Goal: Information Seeking & Learning: Learn about a topic

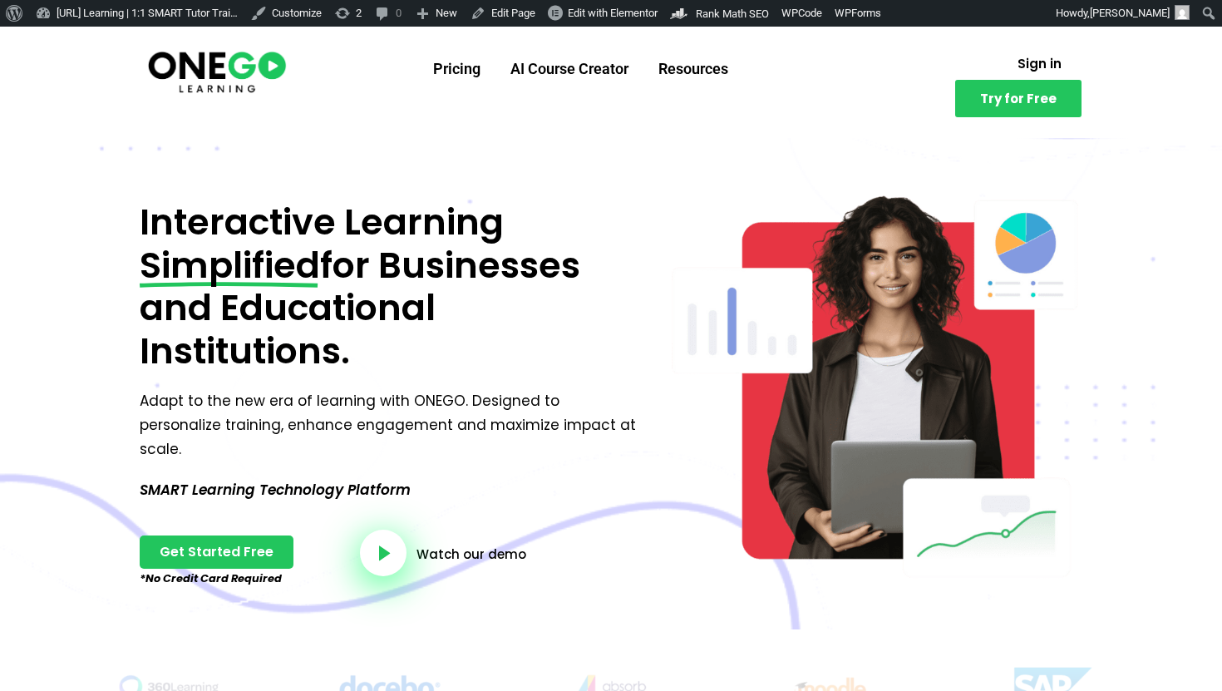
click at [180, 28] on section "Try for Free Pricing AI Course Creator Resources Sign in Try for Free" at bounding box center [611, 82] width 1222 height 111
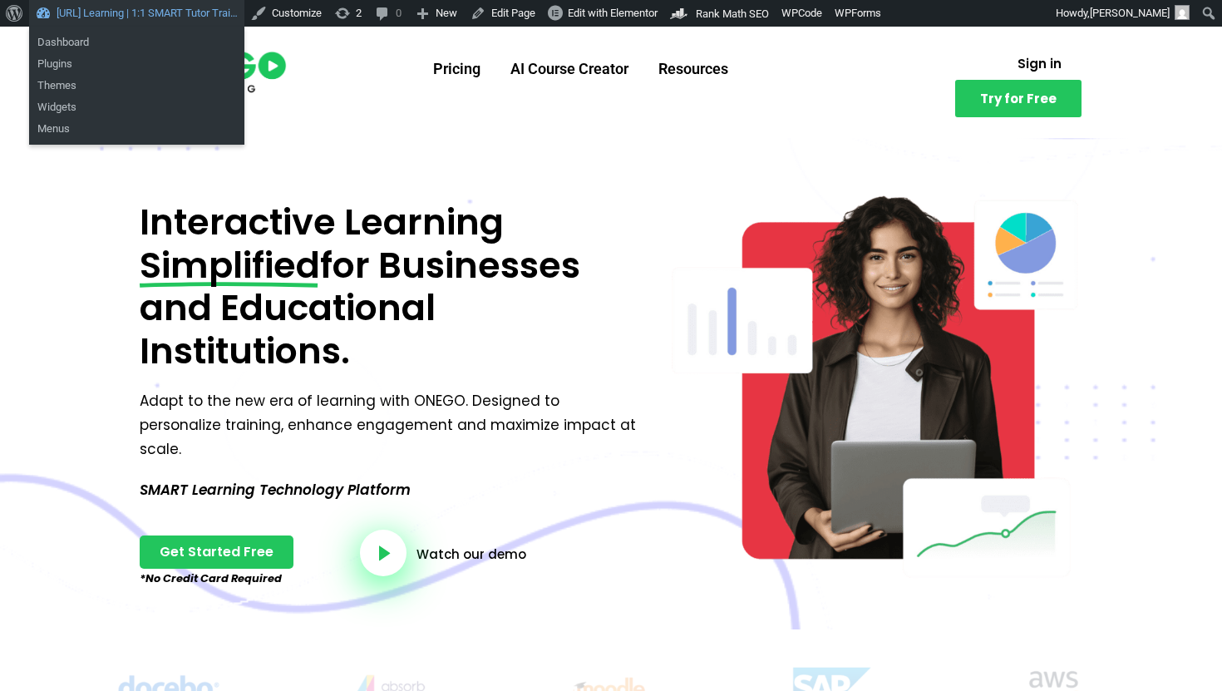
click at [180, 22] on link "[URL] Learning | 1:1 SMART Tutor Trai…" at bounding box center [136, 13] width 215 height 27
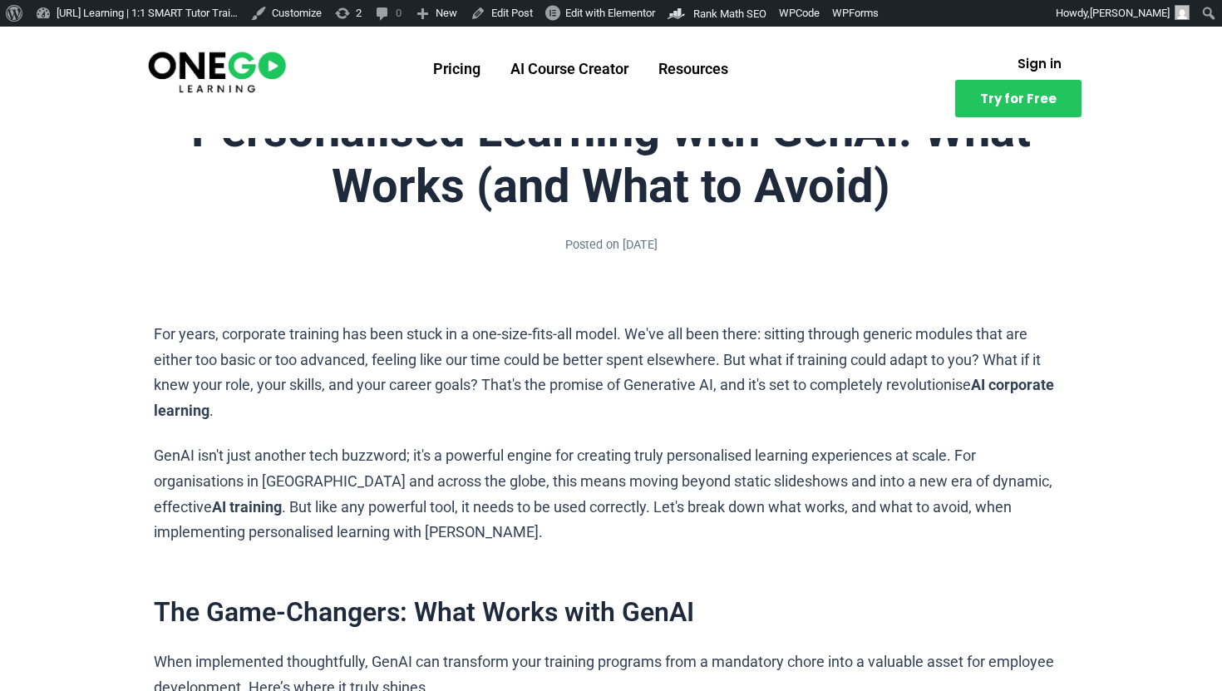
scroll to position [102, 0]
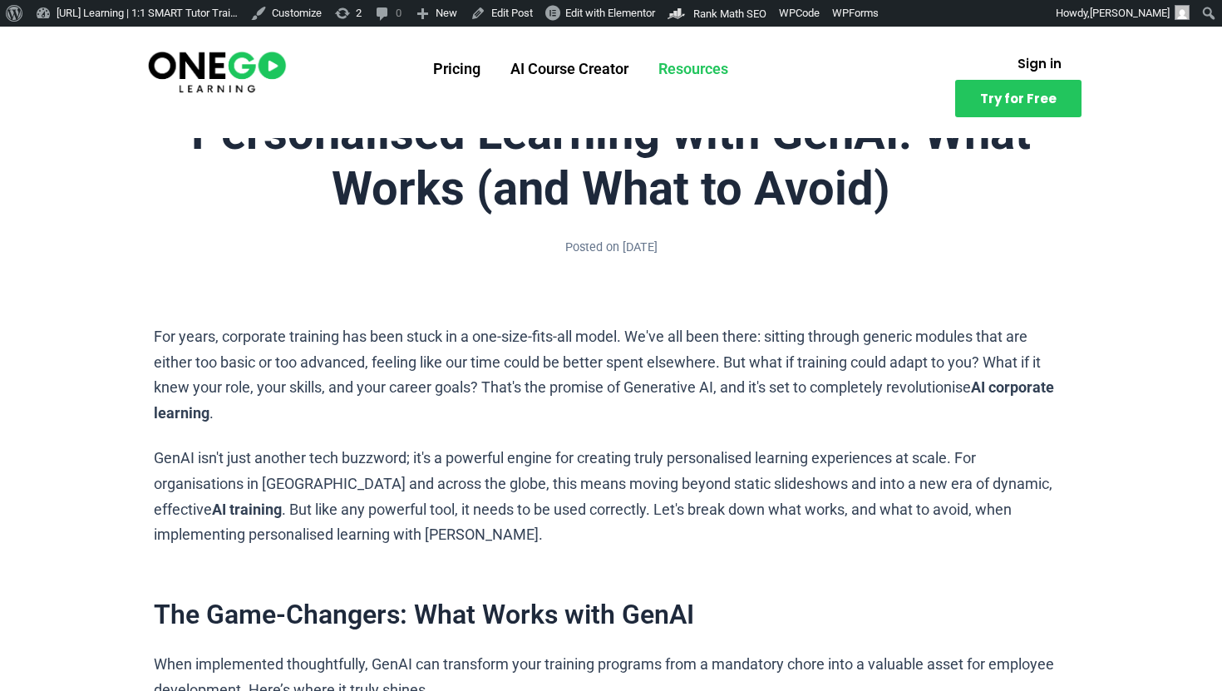
click at [688, 62] on link "Resources" at bounding box center [694, 68] width 100 height 43
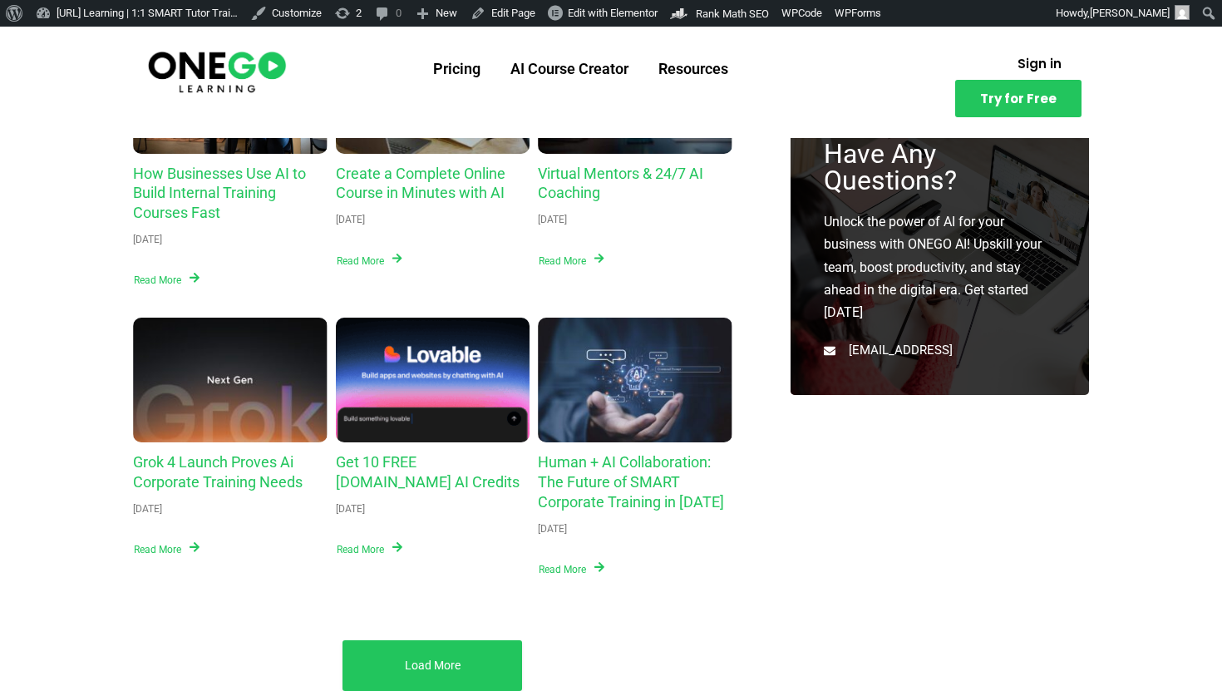
scroll to position [422, 0]
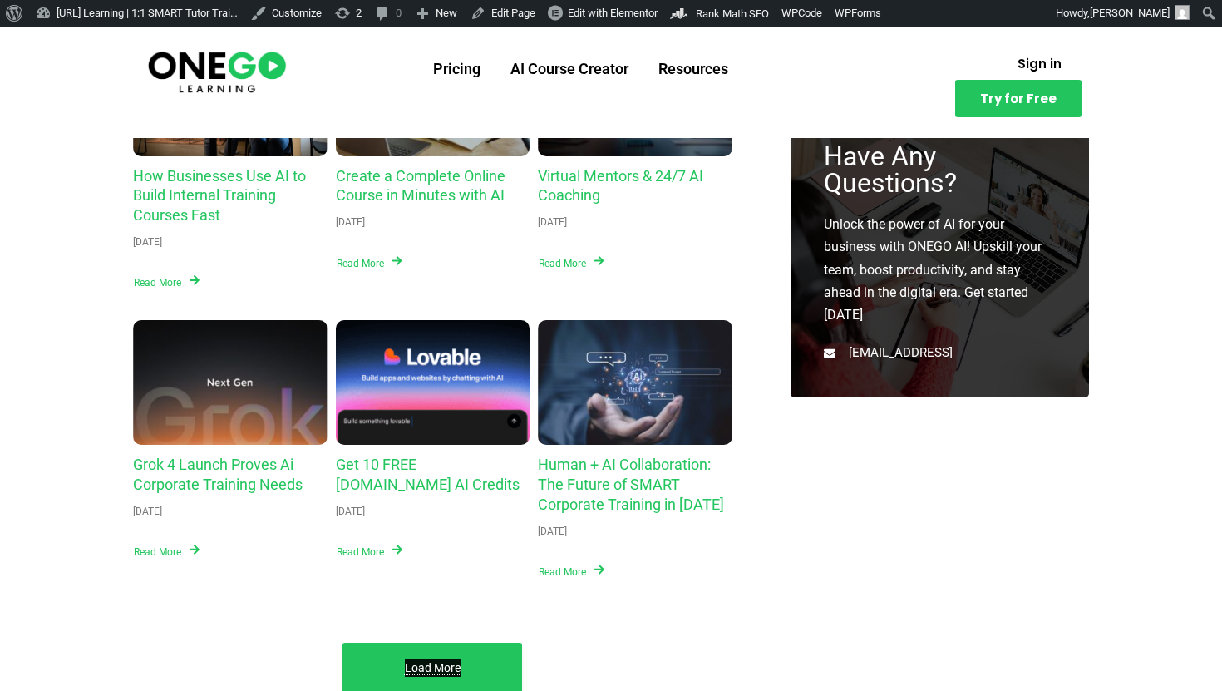
click at [435, 667] on link "Load More" at bounding box center [433, 667] width 56 height 17
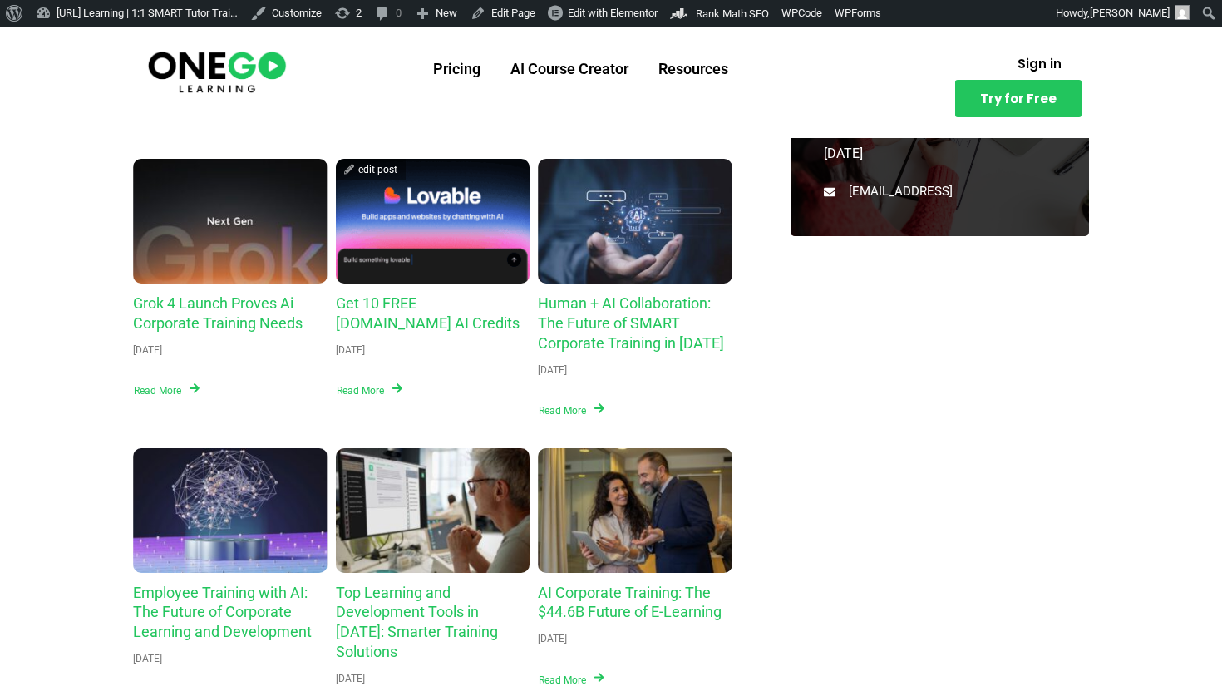
scroll to position [664, 0]
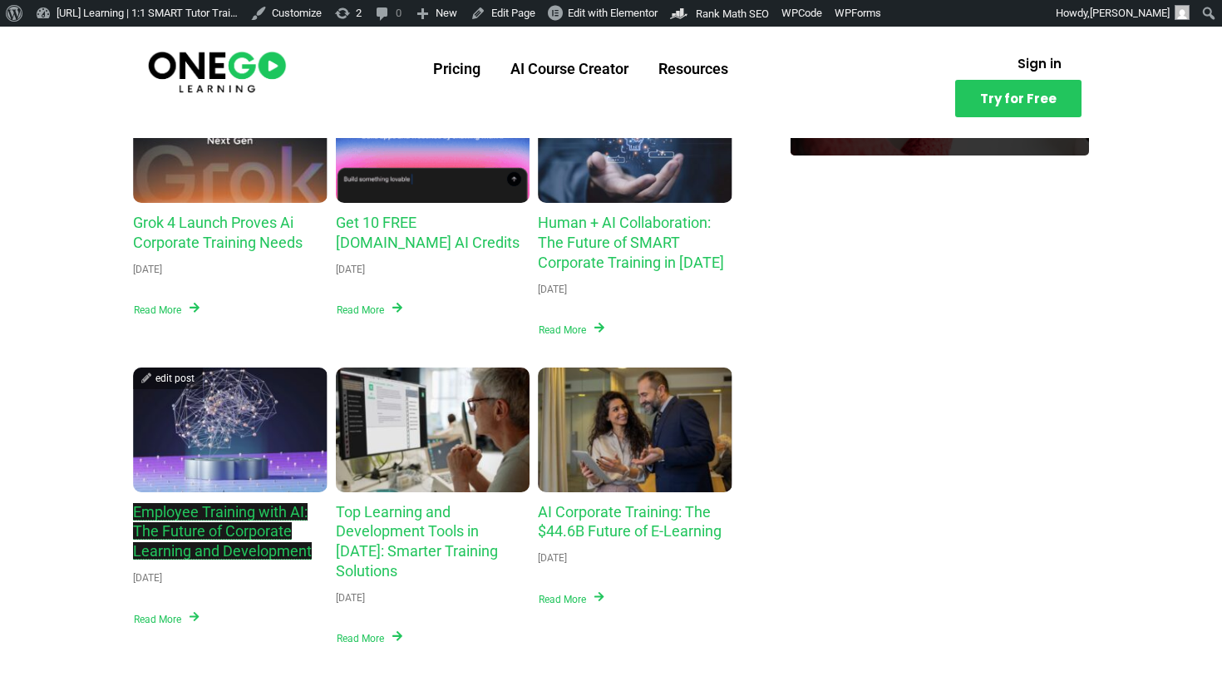
click at [249, 524] on link "Employee Training with AI: The Future of Corporate Learning and Development" at bounding box center [222, 531] width 179 height 57
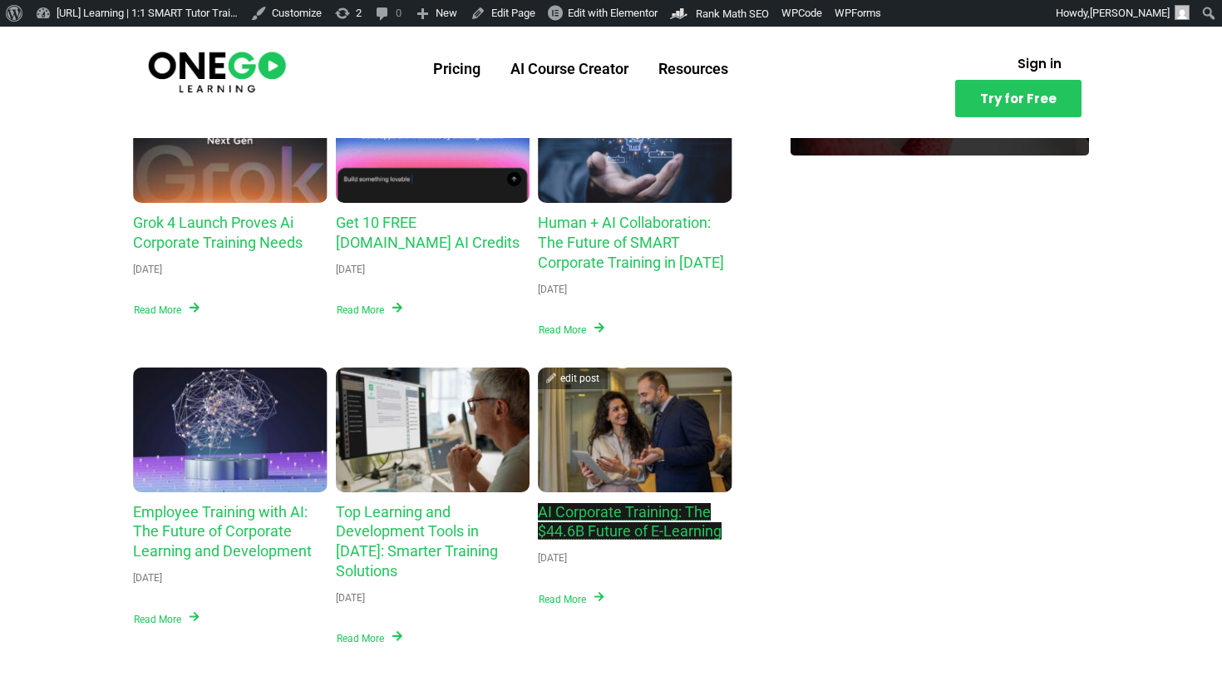
click at [604, 522] on link "AI Corporate Training: The $44.6B Future of E-Learning" at bounding box center [630, 521] width 184 height 37
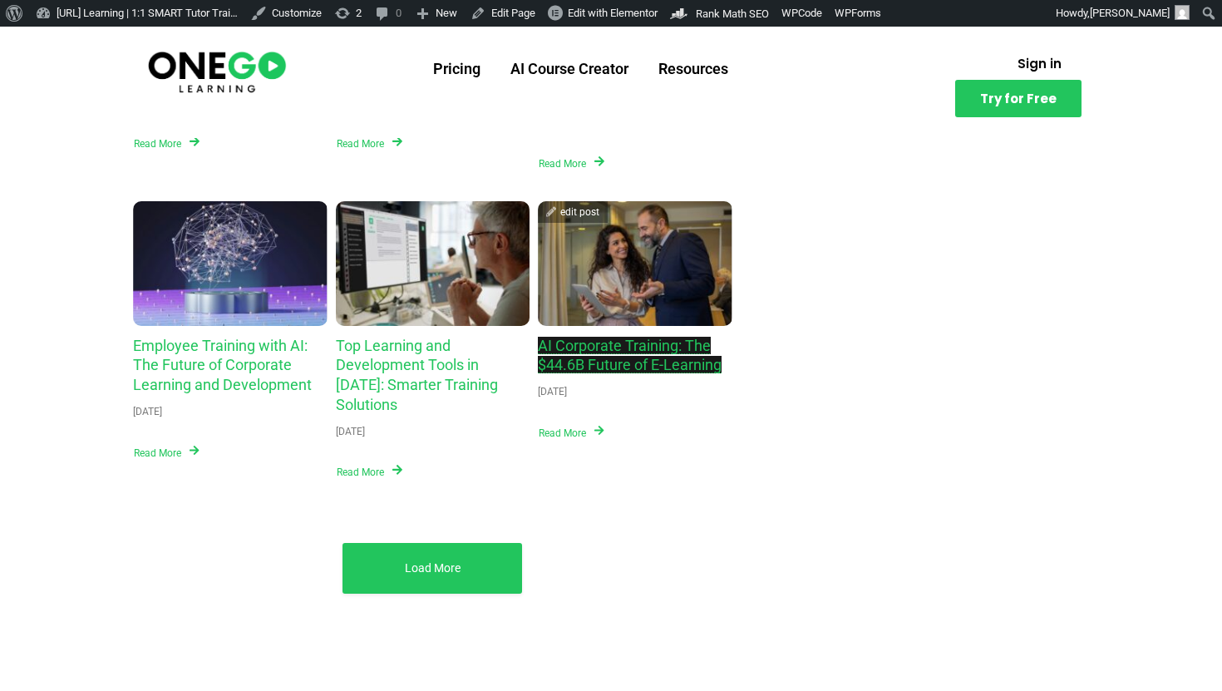
scroll to position [872, 0]
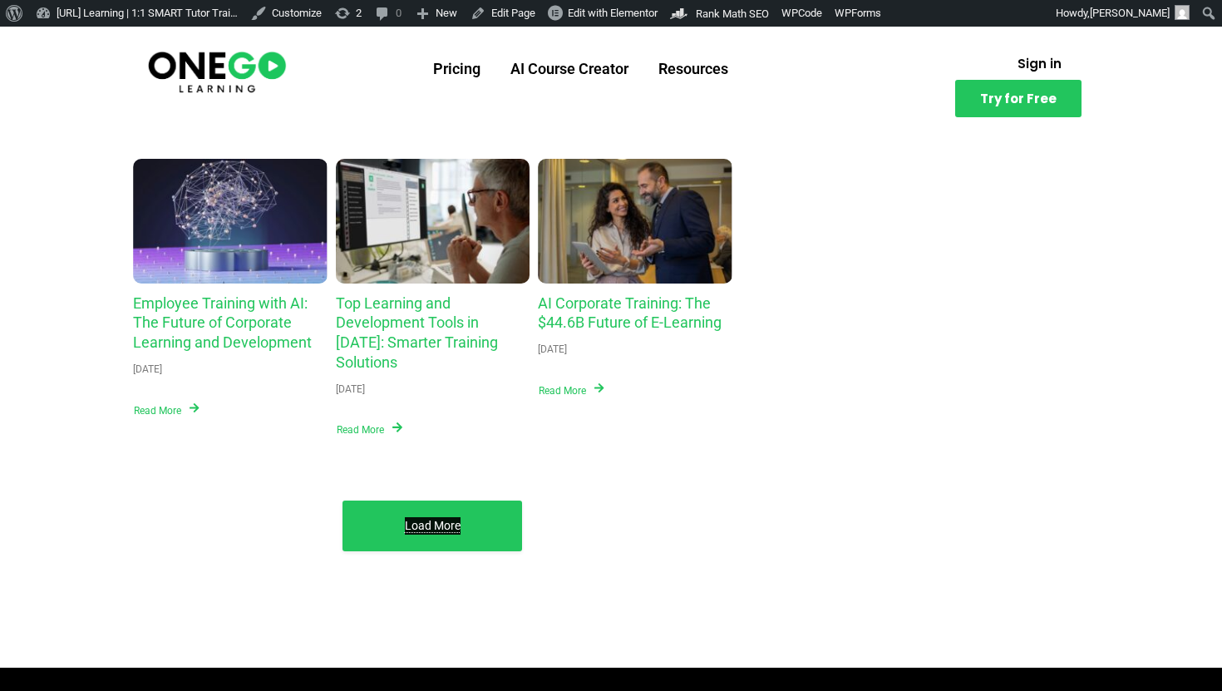
click at [407, 517] on link "Load More" at bounding box center [433, 525] width 56 height 17
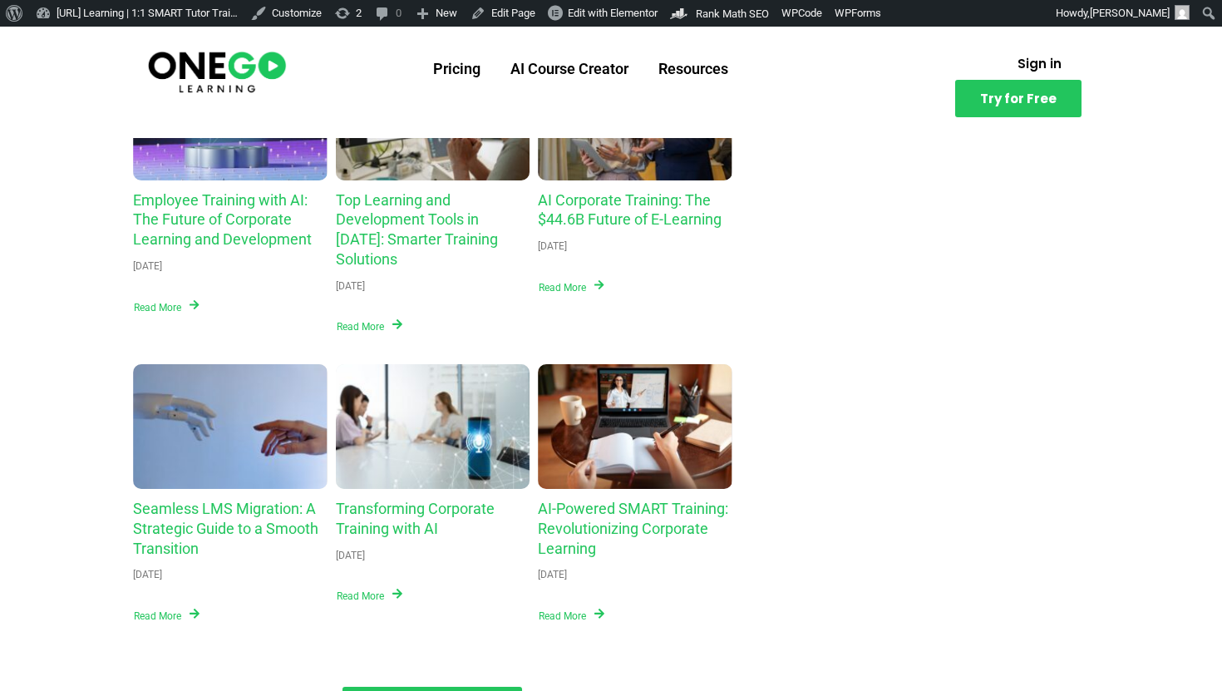
scroll to position [980, 0]
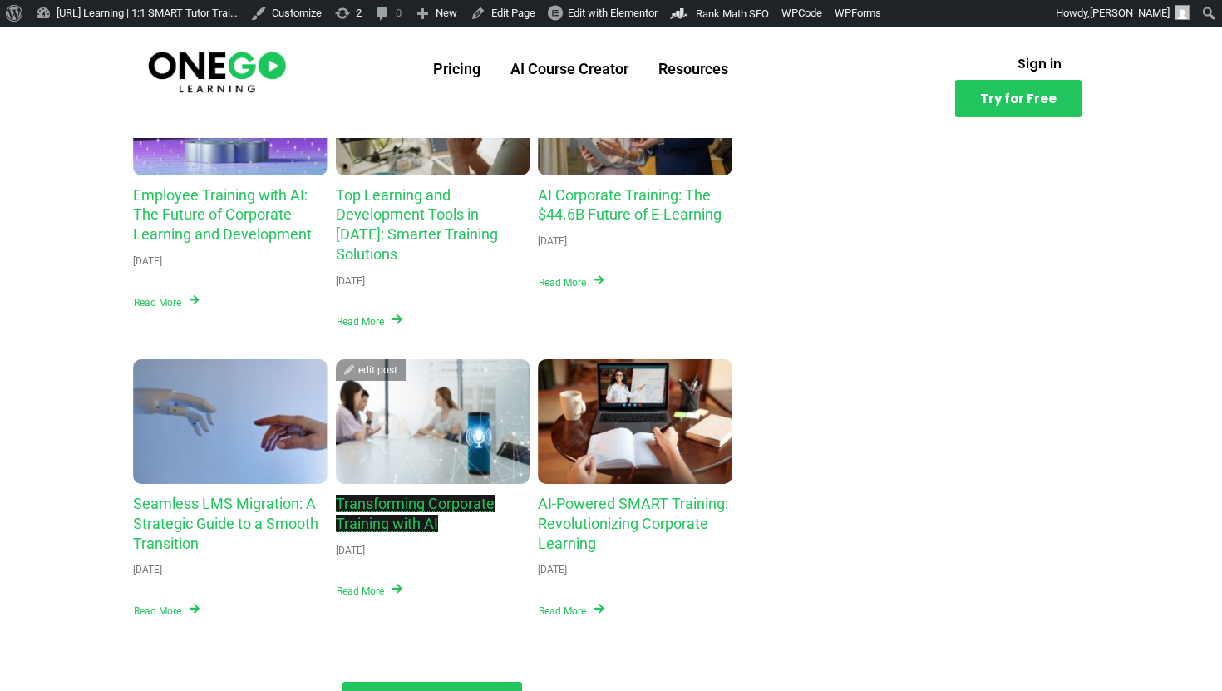
click at [396, 495] on link "Transforming Corporate Training with AI" at bounding box center [415, 513] width 159 height 37
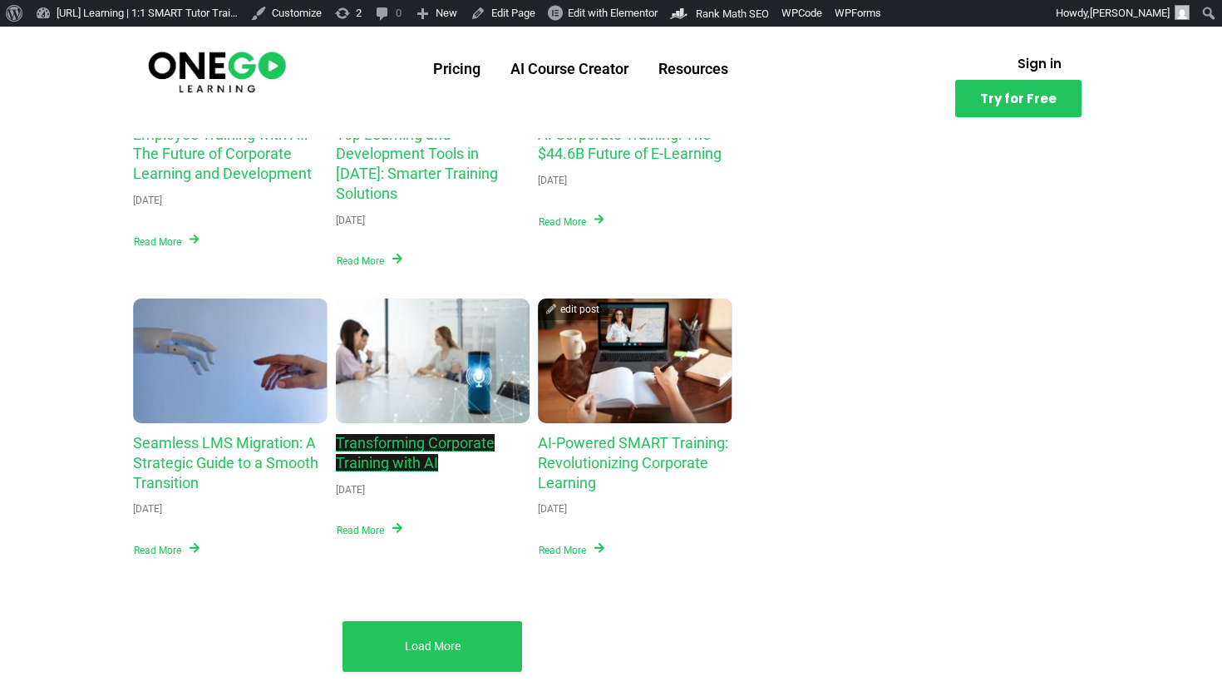
scroll to position [1042, 0]
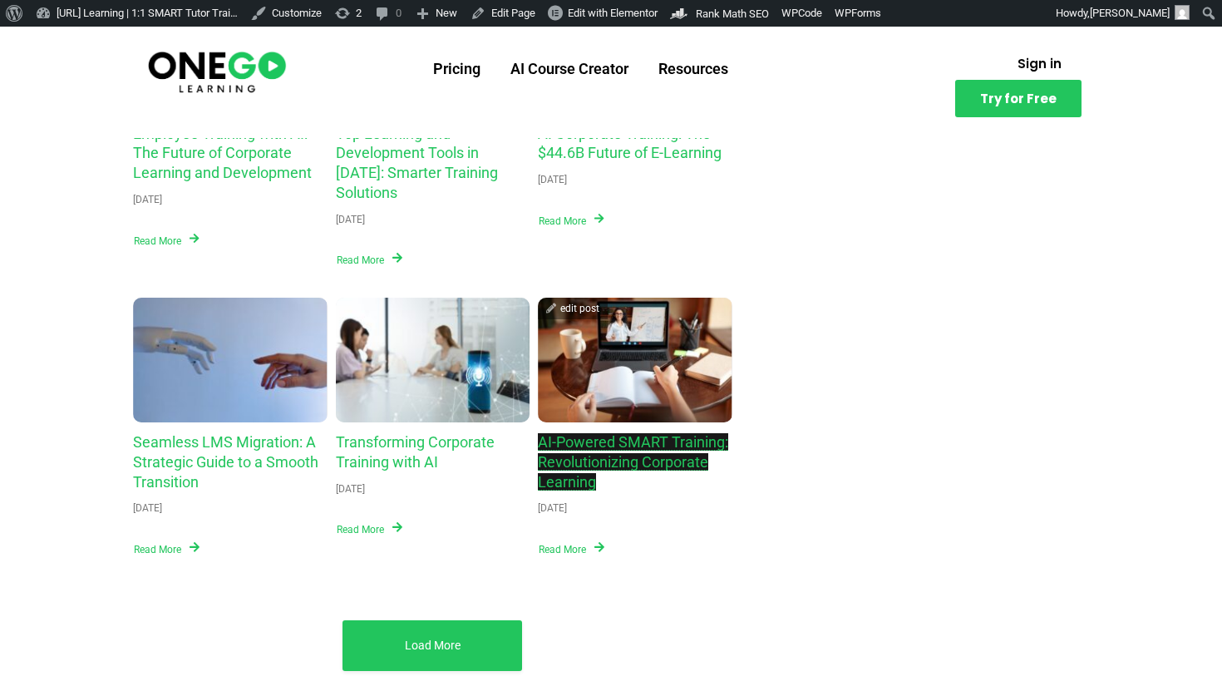
click at [614, 433] on link "AI-Powered SMART Training: Revolutionizing Corporate Learning" at bounding box center [633, 461] width 190 height 57
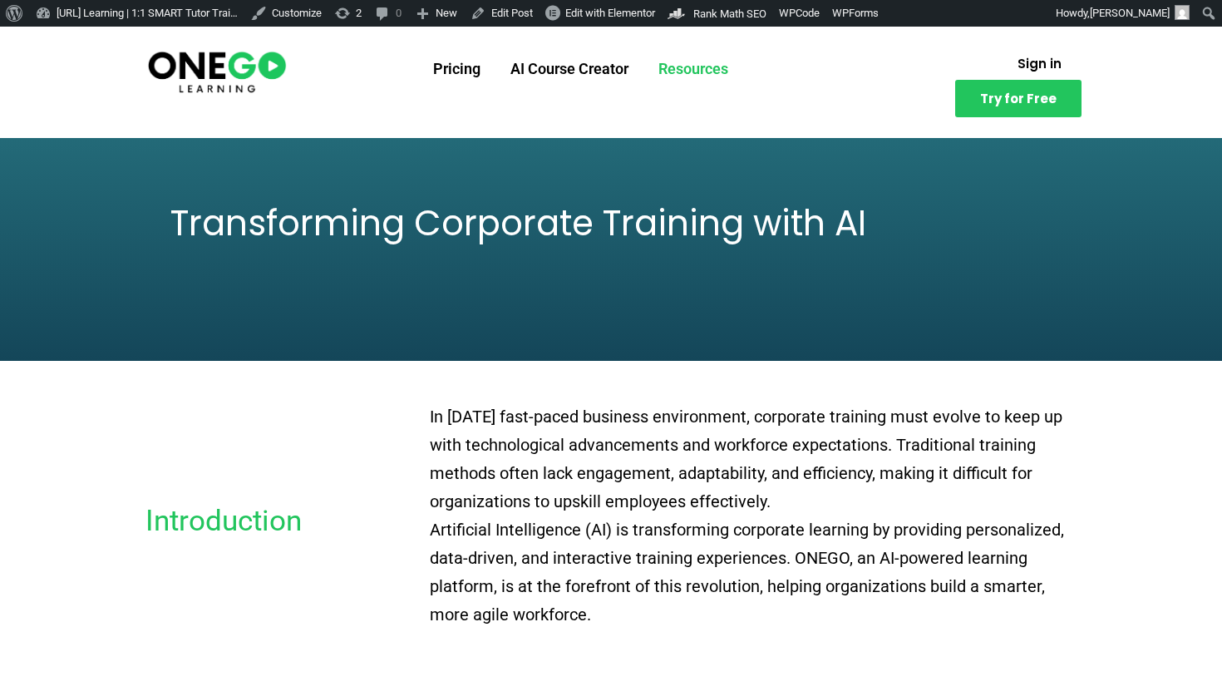
click at [666, 67] on link "Resources" at bounding box center [694, 68] width 100 height 43
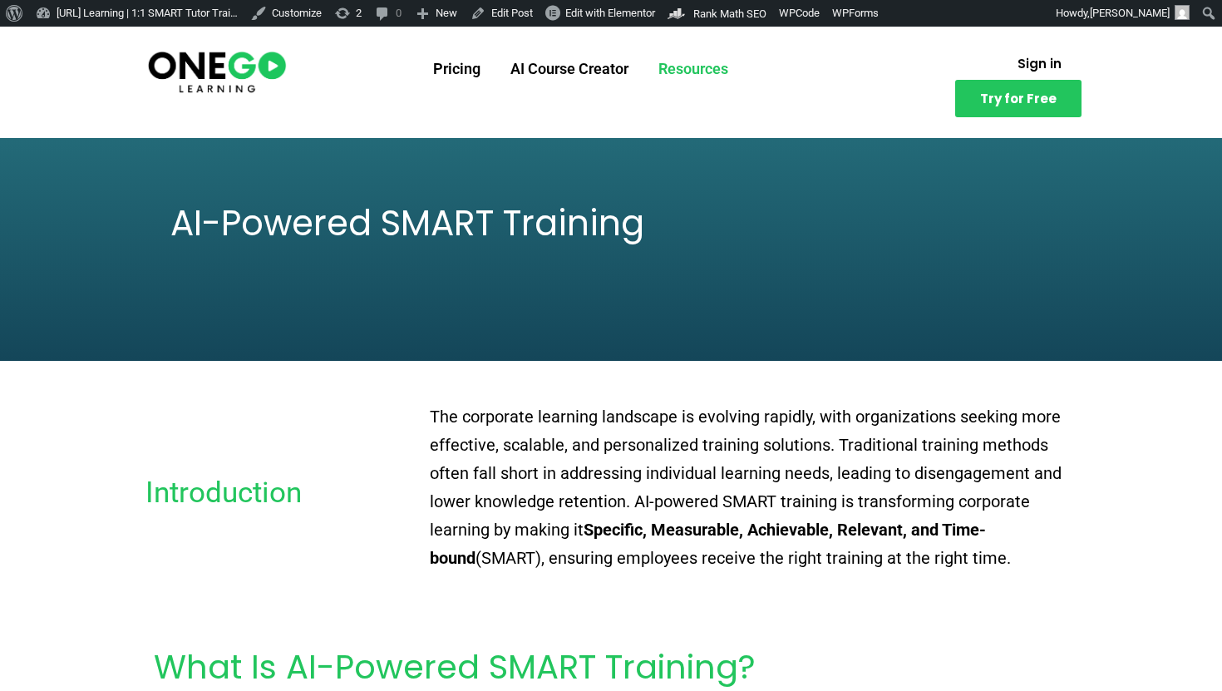
click at [724, 69] on link "Resources" at bounding box center [694, 68] width 100 height 43
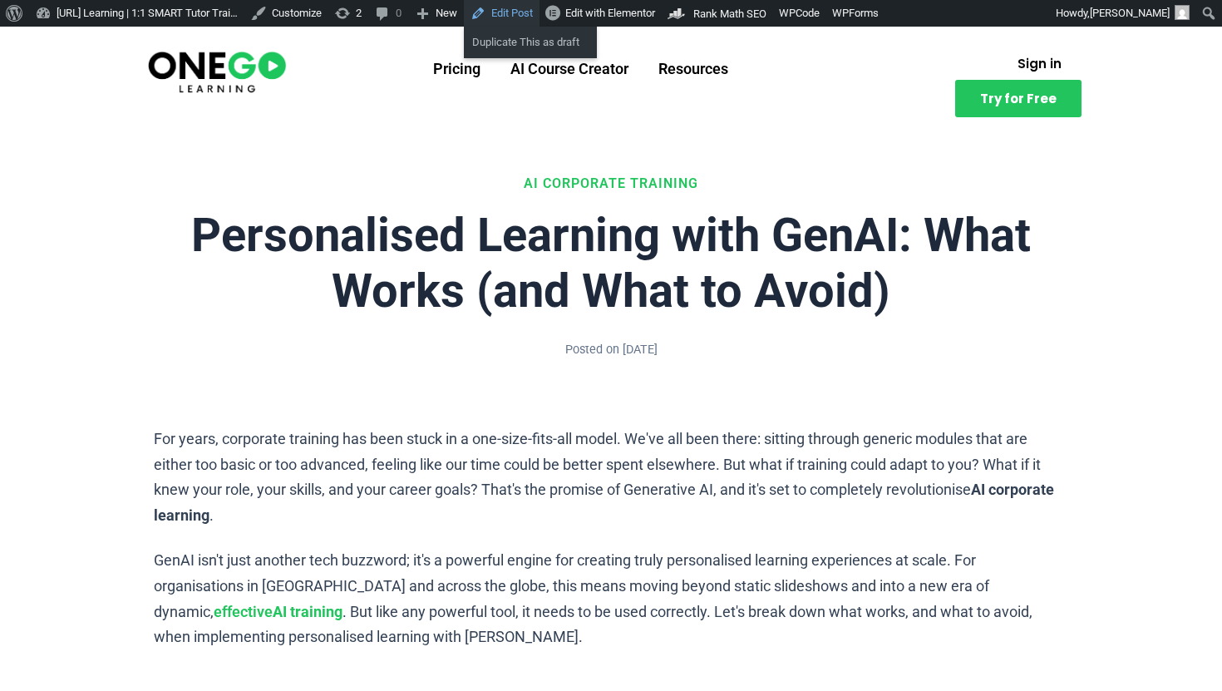
click at [540, 17] on link "Edit Post" at bounding box center [502, 13] width 76 height 27
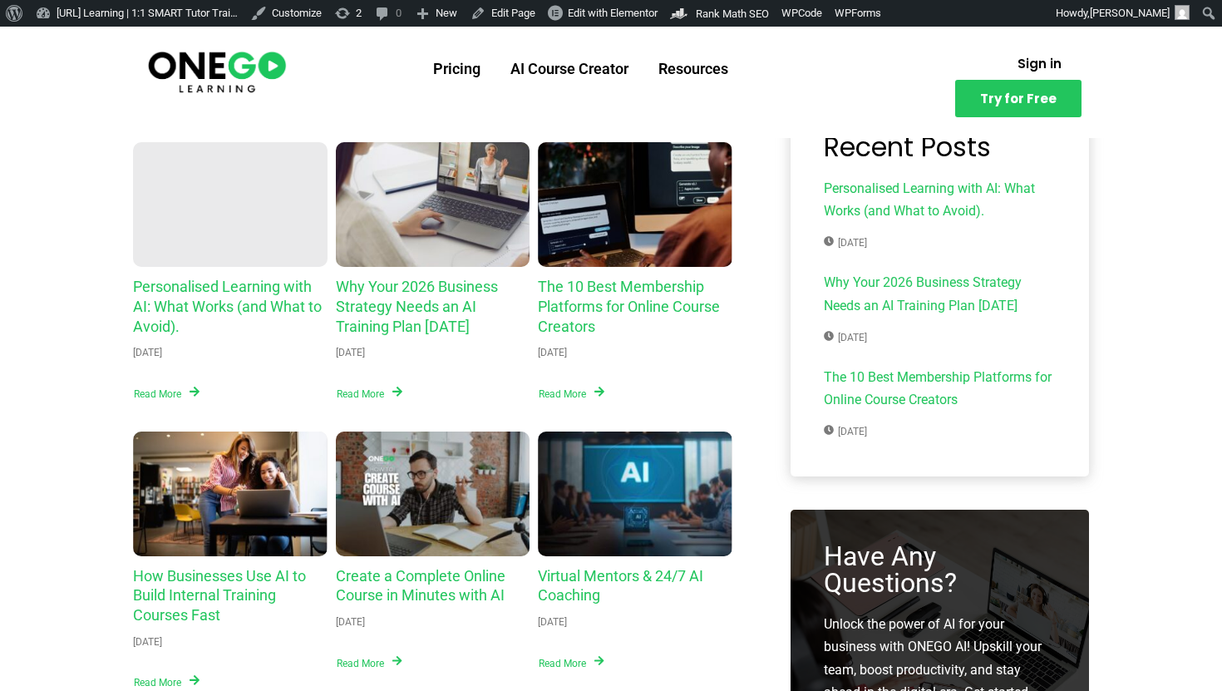
scroll to position [23, 0]
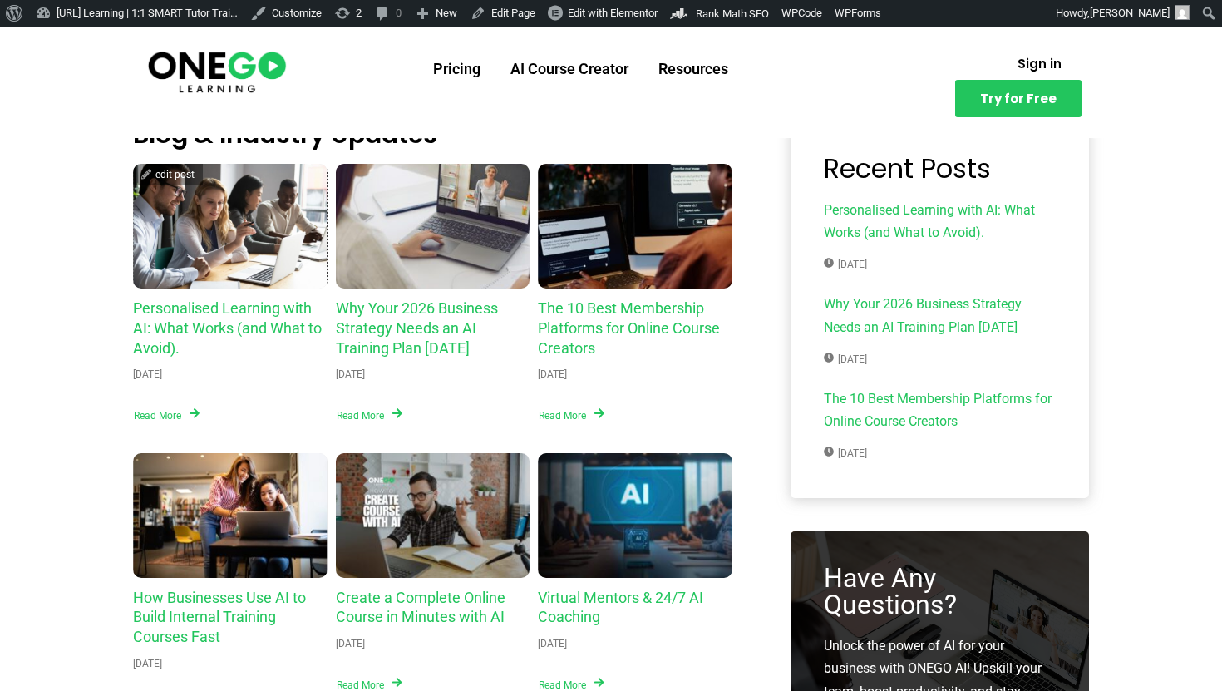
click at [252, 200] on div "Personalised Learning with AI: What Works (and What to Avoid)." at bounding box center [230, 226] width 195 height 125
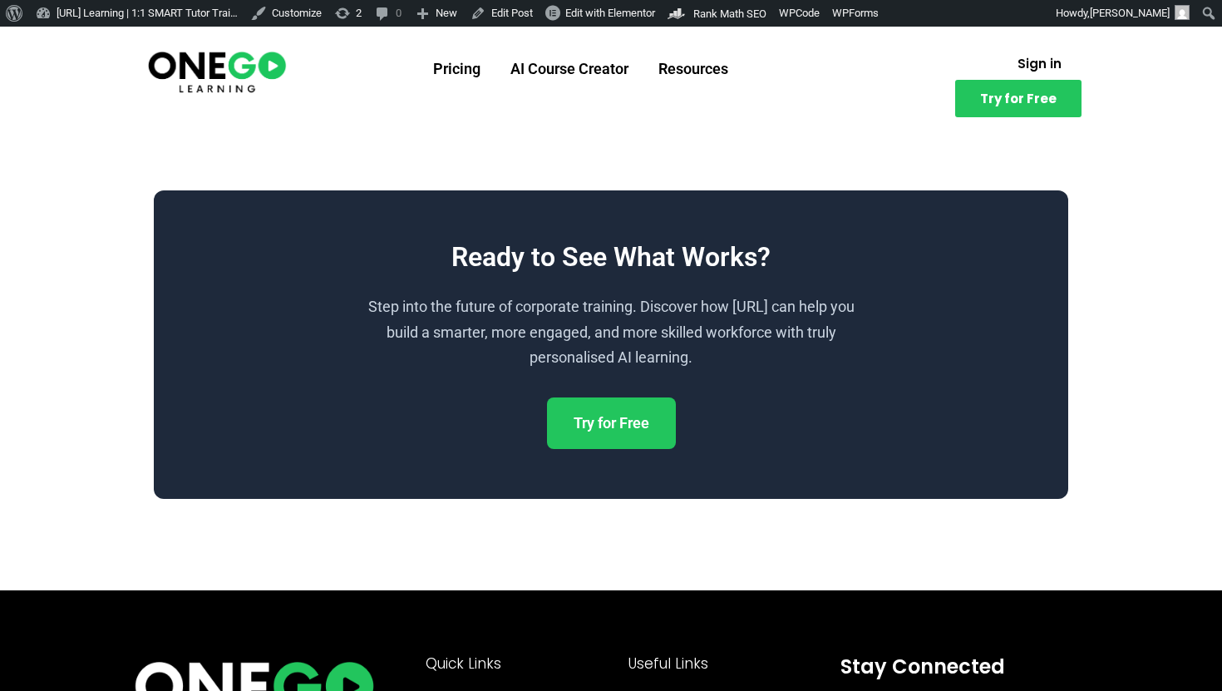
scroll to position [1651, 0]
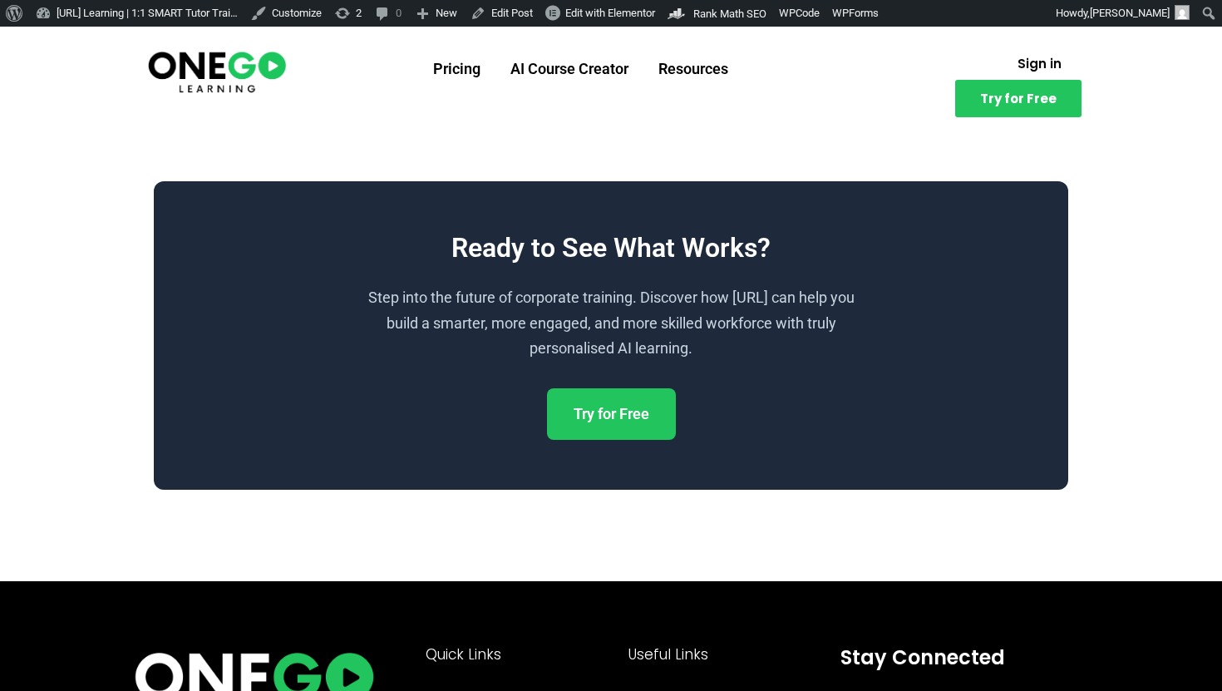
click at [783, 320] on p "Step into the future of corporate training. Discover how ONEGO.ai can help you …" at bounding box center [611, 323] width 499 height 76
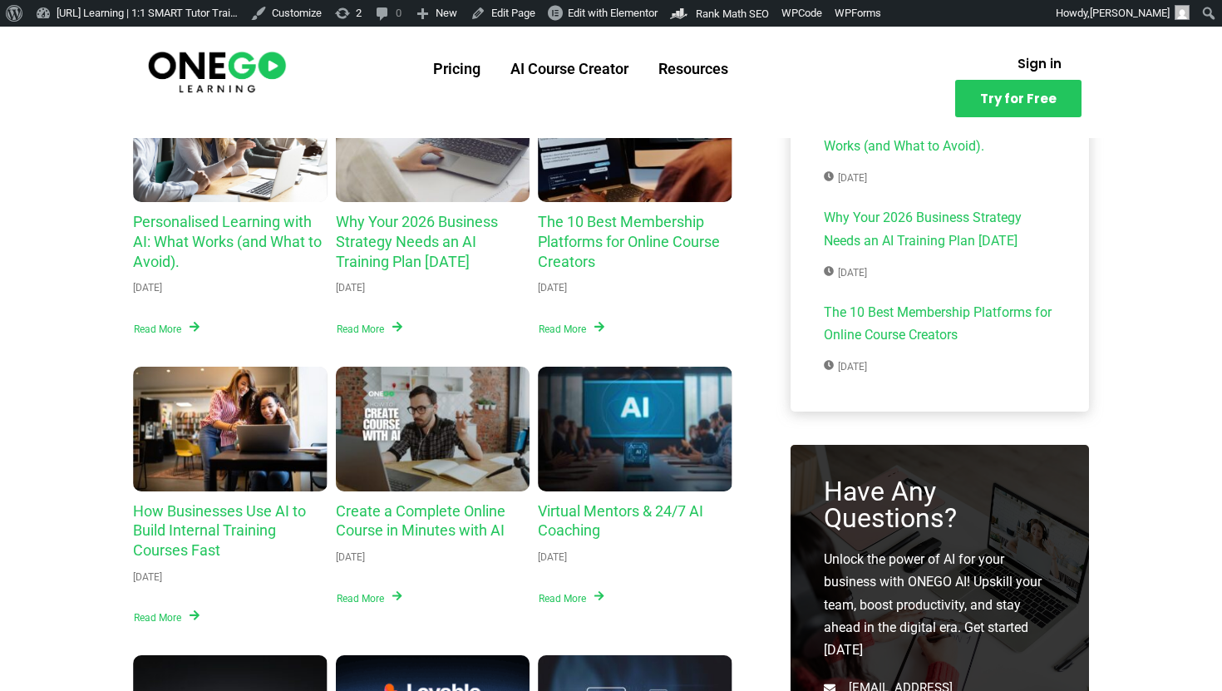
scroll to position [23, 0]
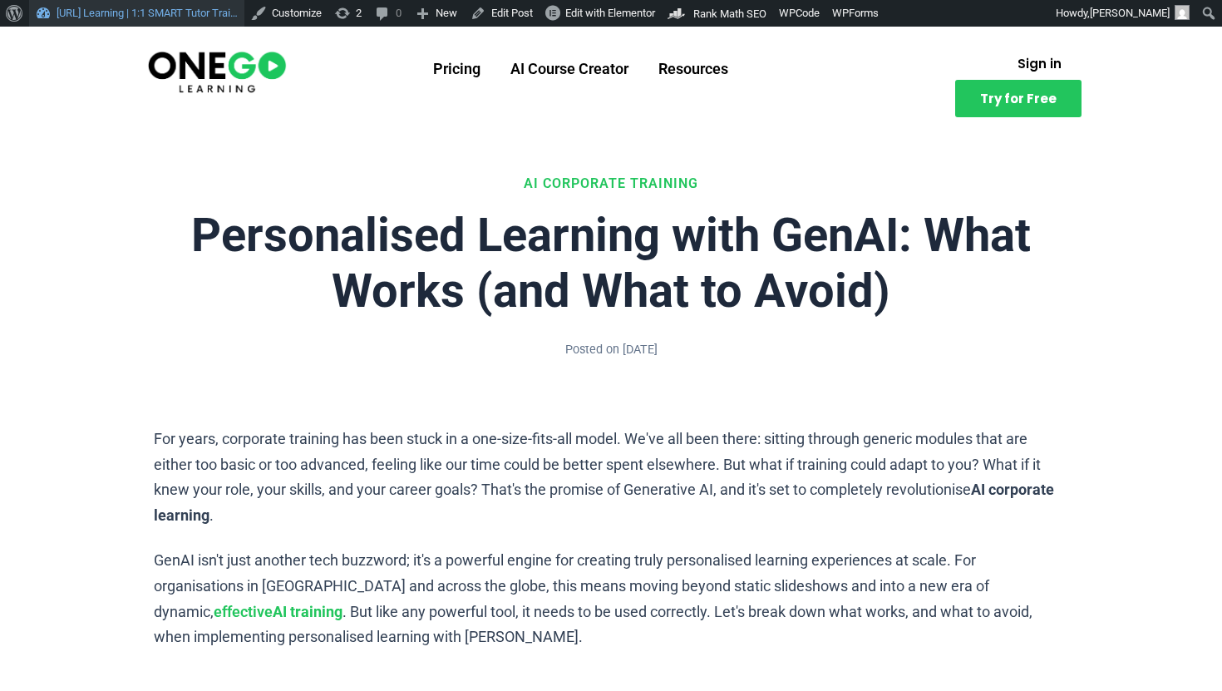
click at [165, 14] on link "[URL] Learning | 1:1 SMART Tutor Trai…" at bounding box center [136, 13] width 215 height 27
click at [601, 274] on h1 "Personalised Learning with GenAI: What Works (and What to Avoid)" at bounding box center [611, 263] width 915 height 111
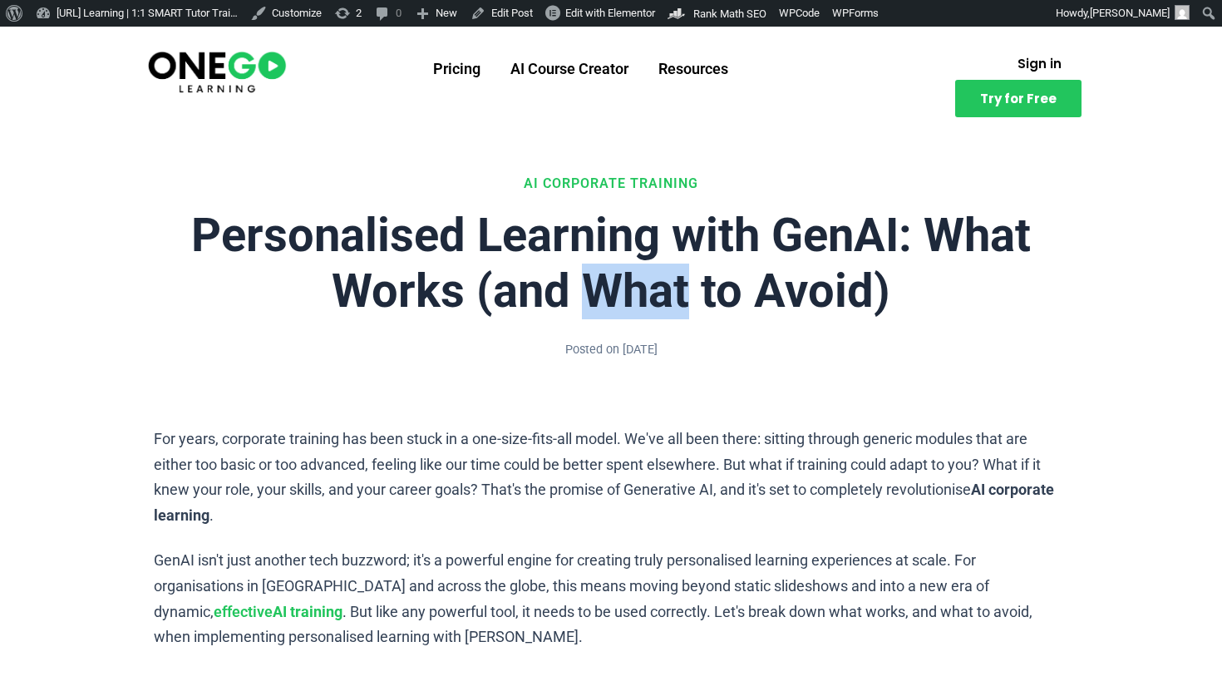
click at [601, 274] on h1 "Personalised Learning with GenAI: What Works (and What to Avoid)" at bounding box center [611, 263] width 915 height 111
click at [601, 269] on h1 "Personalised Learning with GenAI: What Works (and What to Avoid)" at bounding box center [611, 263] width 915 height 111
click at [570, 277] on h1 "Personalised Learning with GenAI: What Works (and What to Avoid)" at bounding box center [611, 263] width 915 height 111
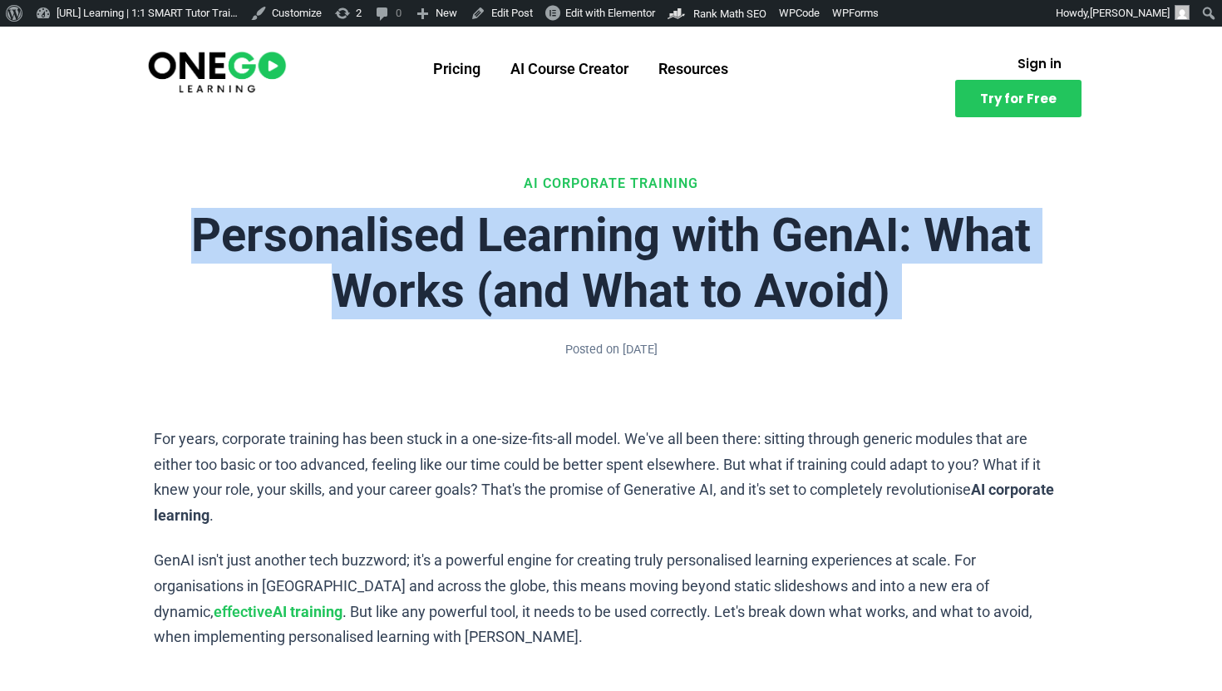
click at [570, 277] on h1 "Personalised Learning with GenAI: What Works (and What to Avoid)" at bounding box center [611, 263] width 915 height 111
copy header "Personalised Learning with GenAI: What Works (and What to Avoid)"
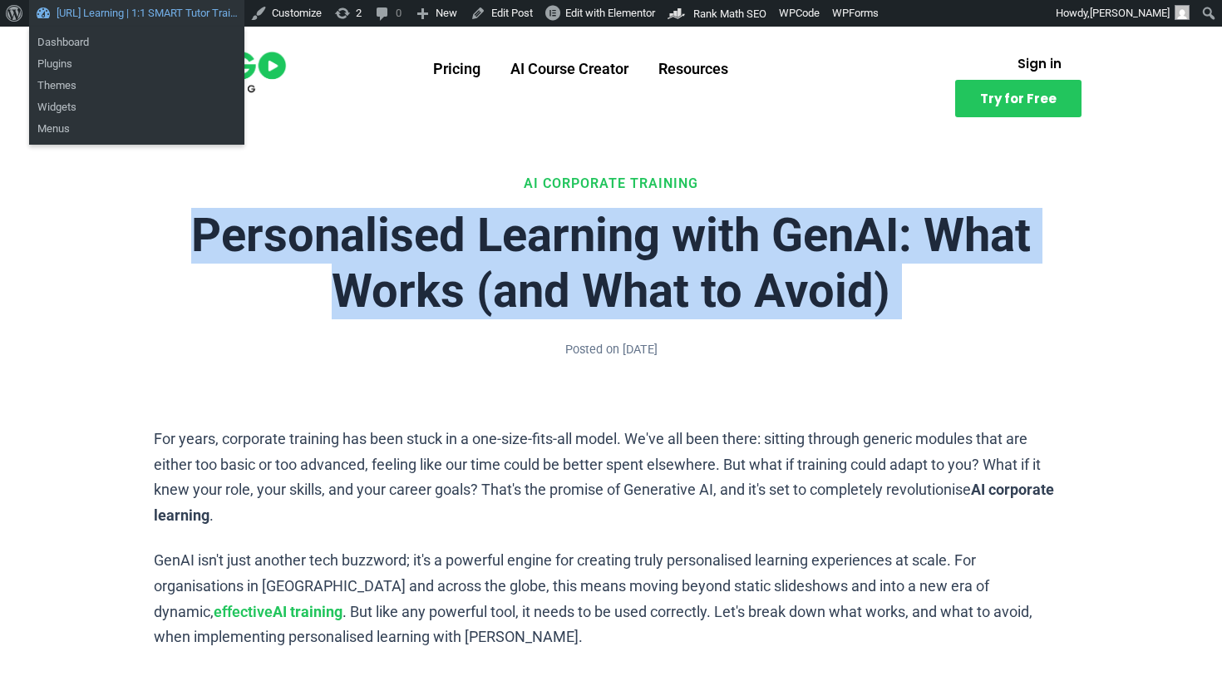
click at [63, 6] on link "[URL] Learning | 1:1 SMART Tutor Trai…" at bounding box center [136, 13] width 215 height 27
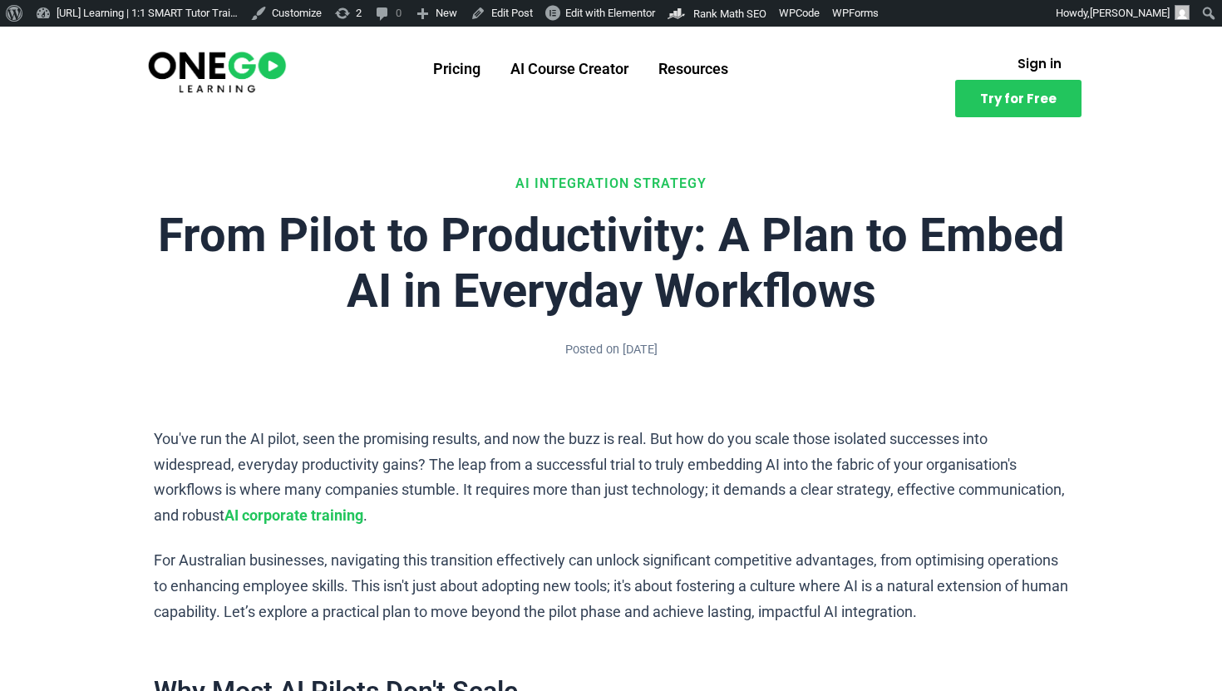
click at [269, 81] on img at bounding box center [217, 70] width 143 height 47
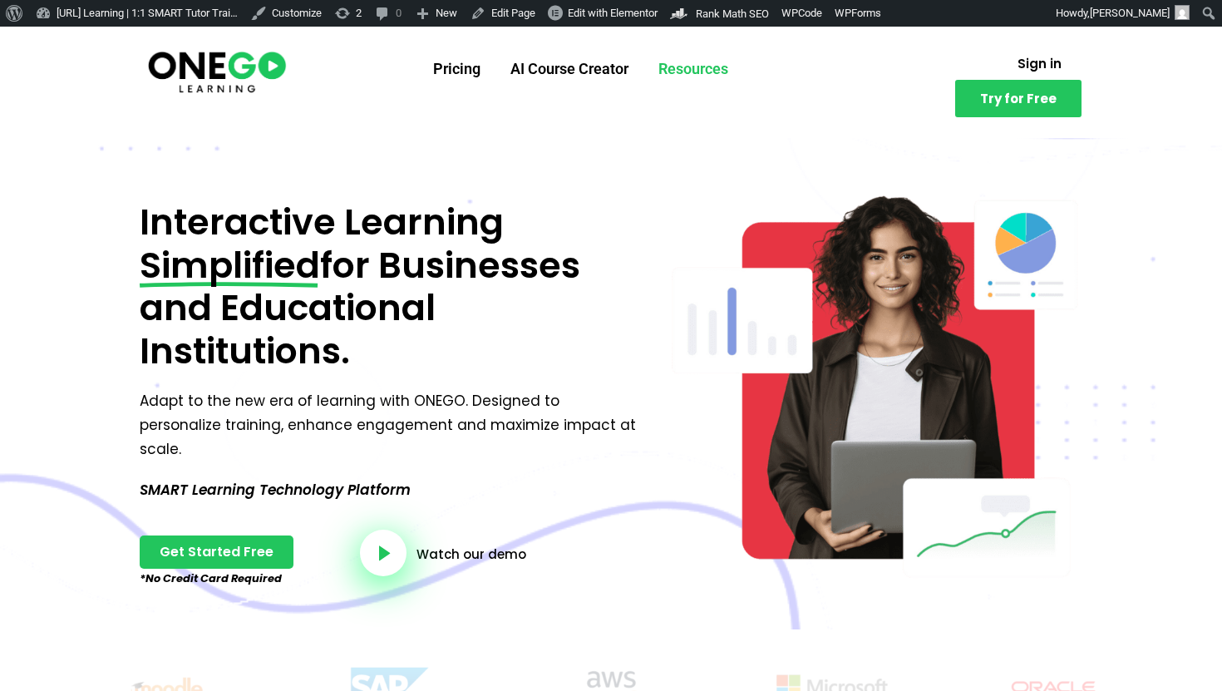
click at [666, 77] on link "Resources" at bounding box center [694, 68] width 100 height 43
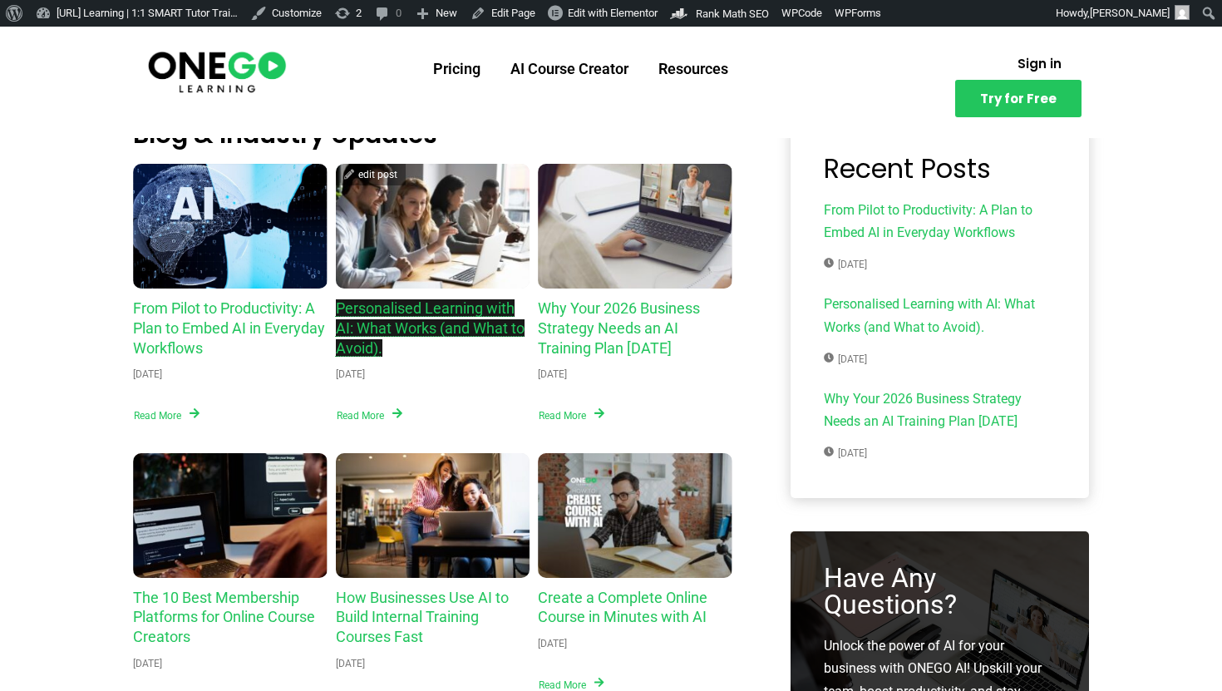
click at [423, 323] on link "Personalised Learning with AI: What Works (and What to Avoid)." at bounding box center [430, 327] width 189 height 57
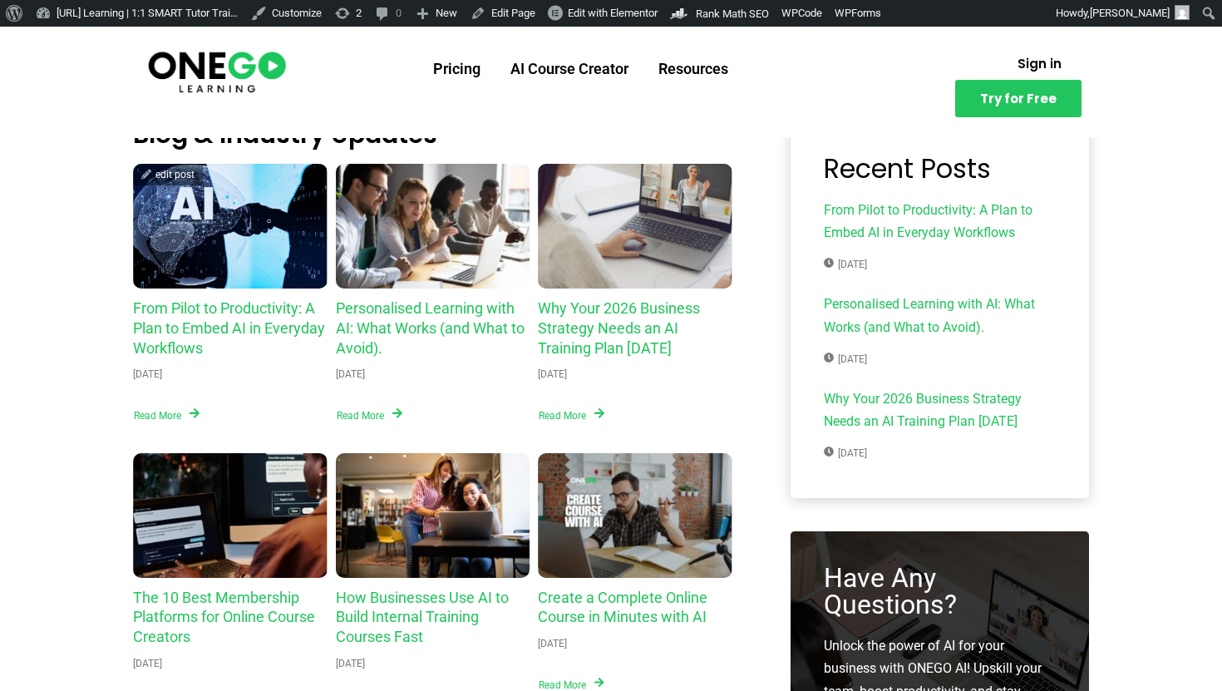
click at [185, 294] on article "edit post From Pilot to Productivity: A Plan to Embed AI in Everyday Workflows …" at bounding box center [230, 294] width 195 height 260
click at [208, 316] on h3 "From Pilot to Productivity: A Plan to Embed AI in Everyday Workflows" at bounding box center [230, 328] width 195 height 59
click at [246, 328] on link "From Pilot to Productivity: A Plan to Embed AI in Everyday Workflows" at bounding box center [229, 327] width 192 height 57
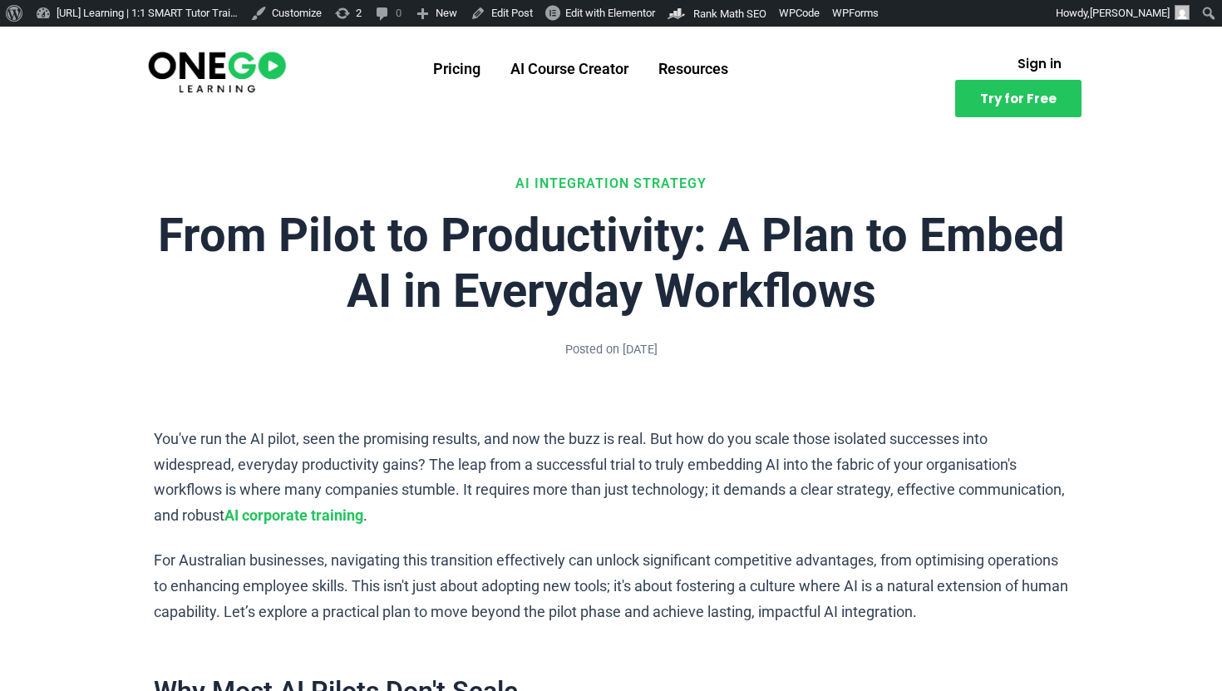
click at [223, 71] on img at bounding box center [217, 70] width 143 height 47
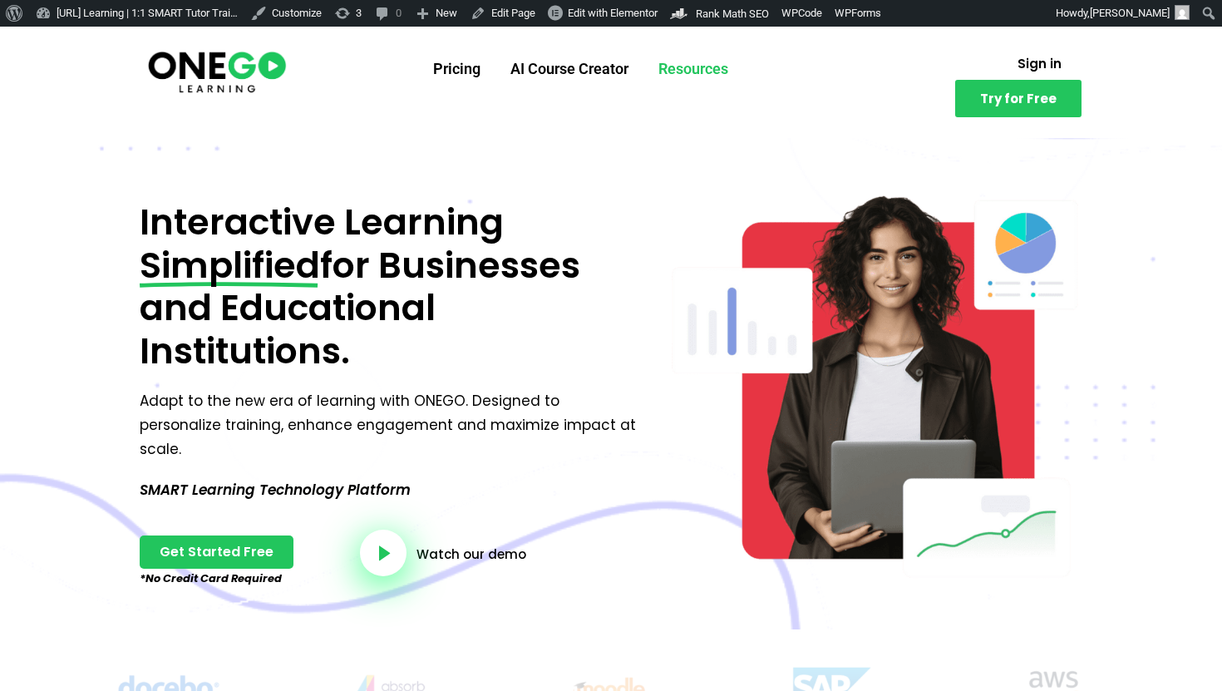
click at [711, 62] on link "Resources" at bounding box center [694, 68] width 100 height 43
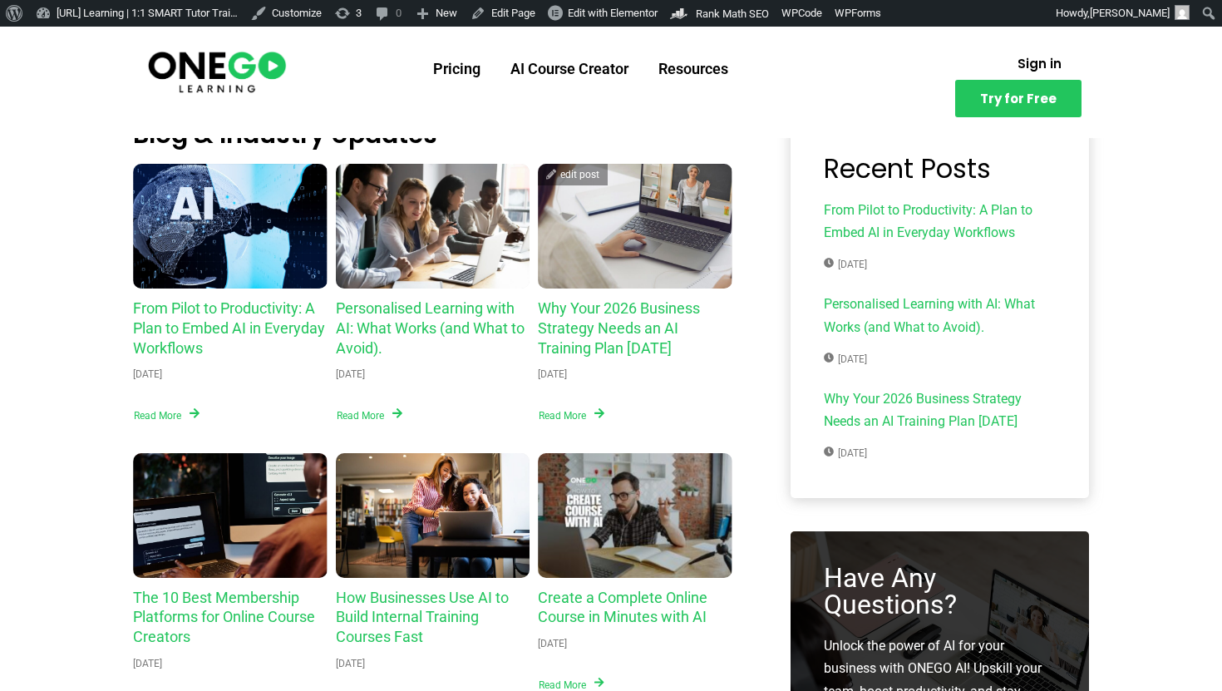
scroll to position [148, 0]
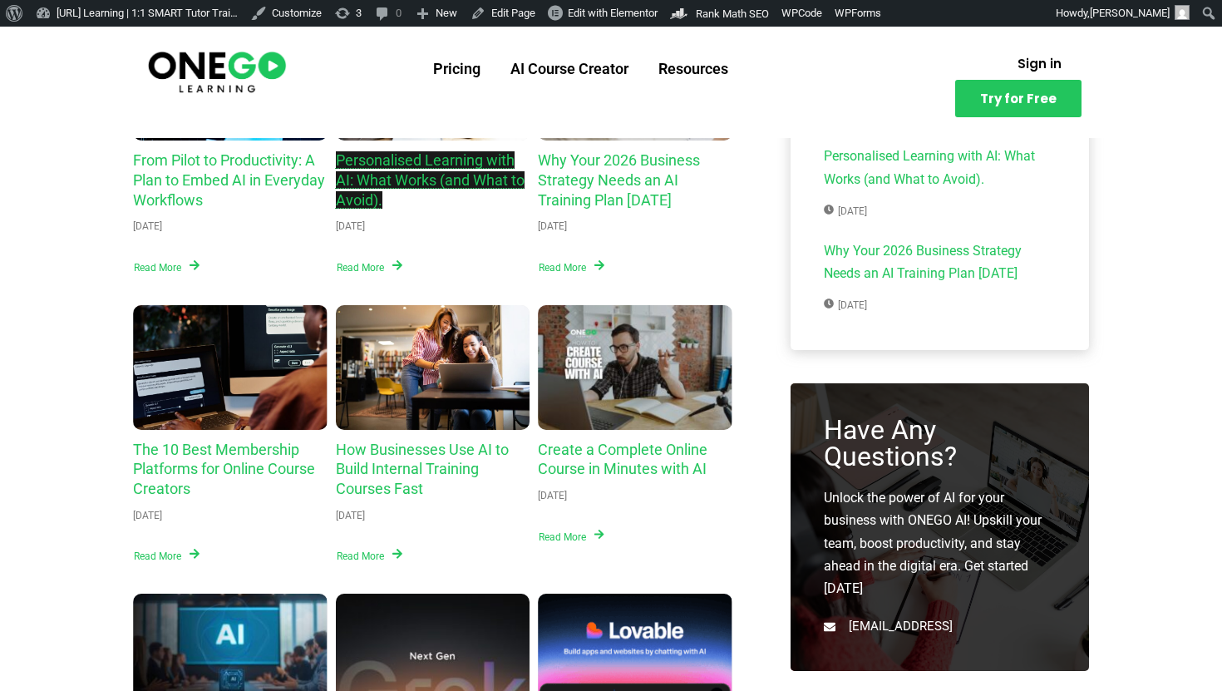
click at [482, 186] on link "Personalised Learning with AI: What Works (and What to Avoid)." at bounding box center [430, 179] width 189 height 57
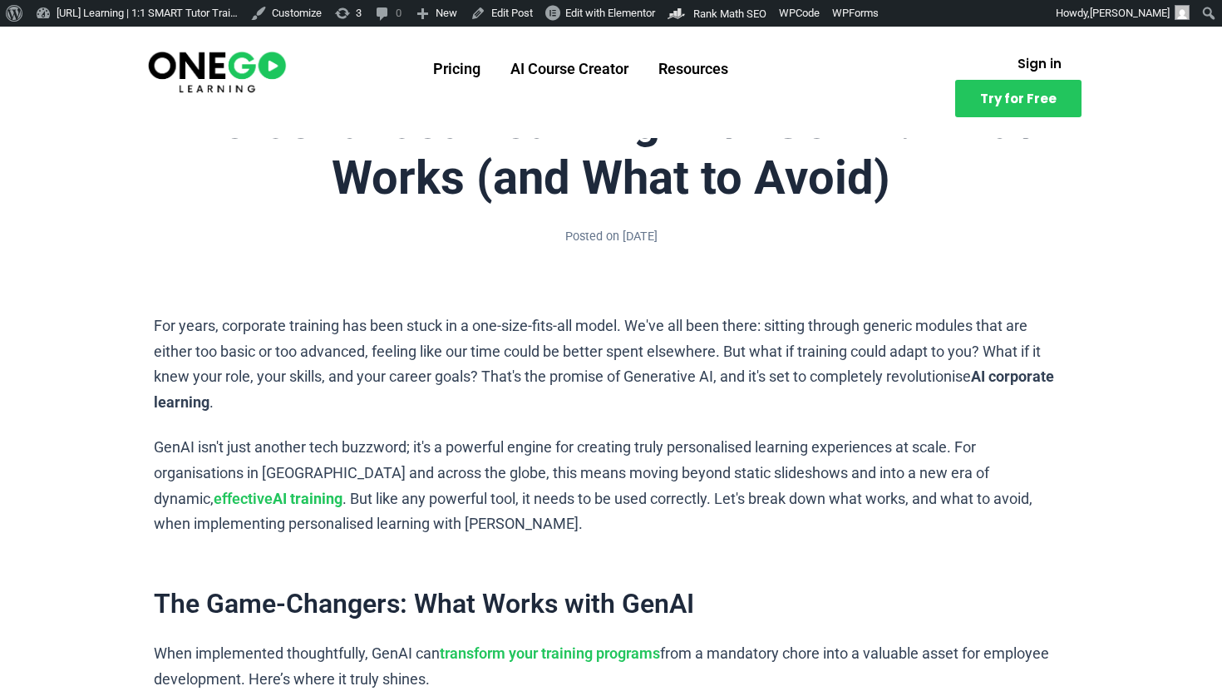
scroll to position [114, 0]
click at [599, 69] on link "AI Course Creator" at bounding box center [570, 68] width 148 height 43
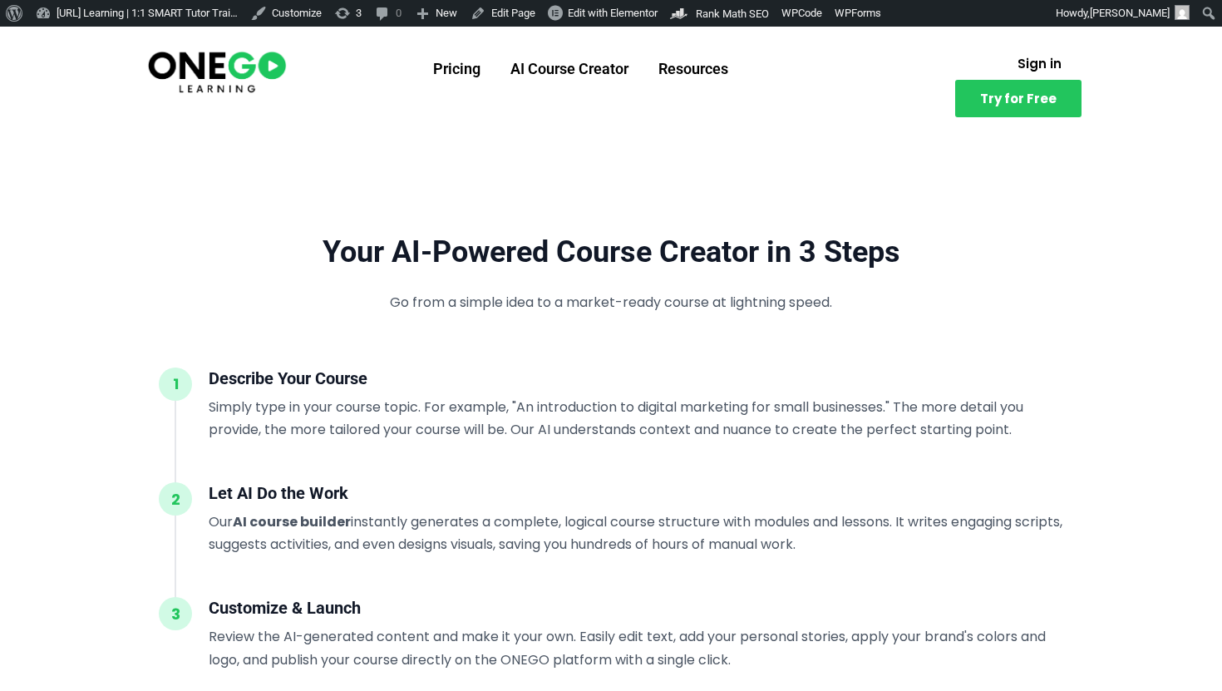
scroll to position [1326, 0]
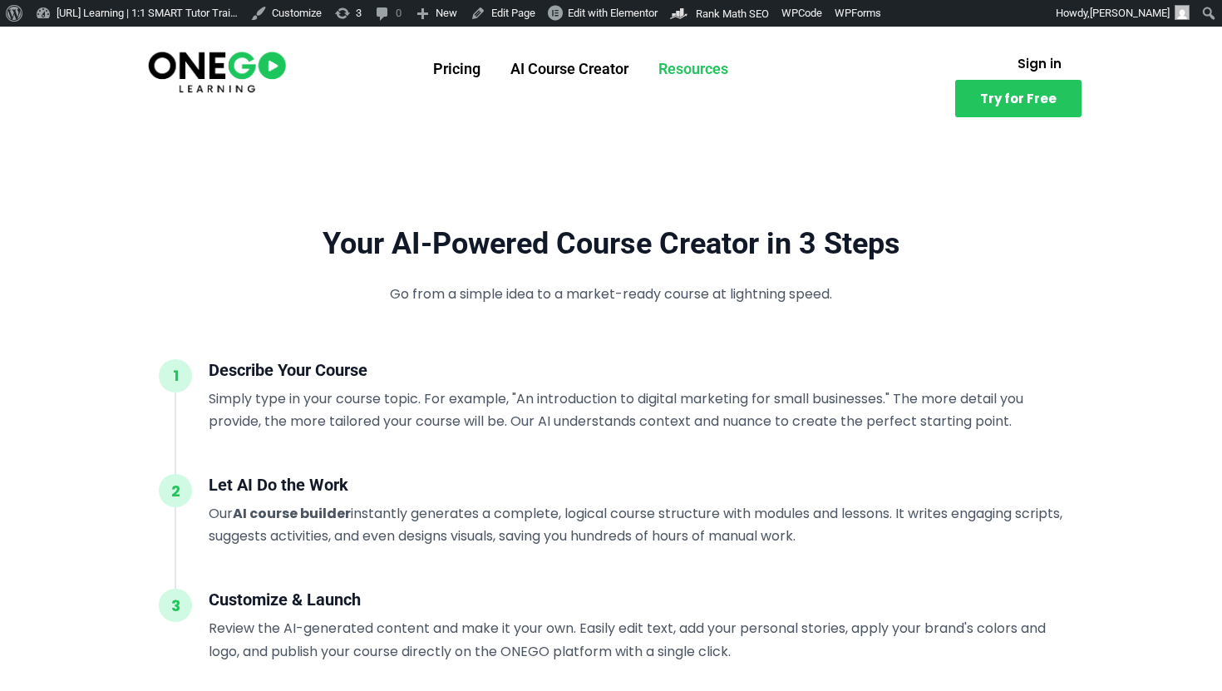
click at [706, 75] on link "Resources" at bounding box center [694, 68] width 100 height 43
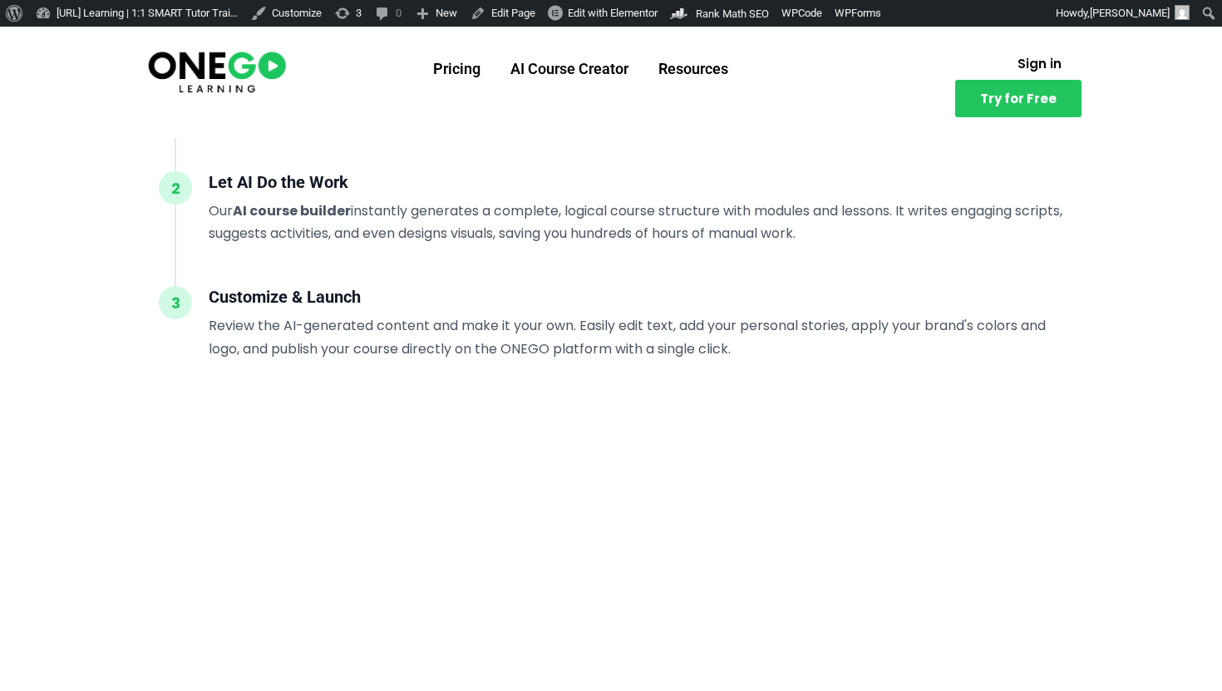
scroll to position [1942, 0]
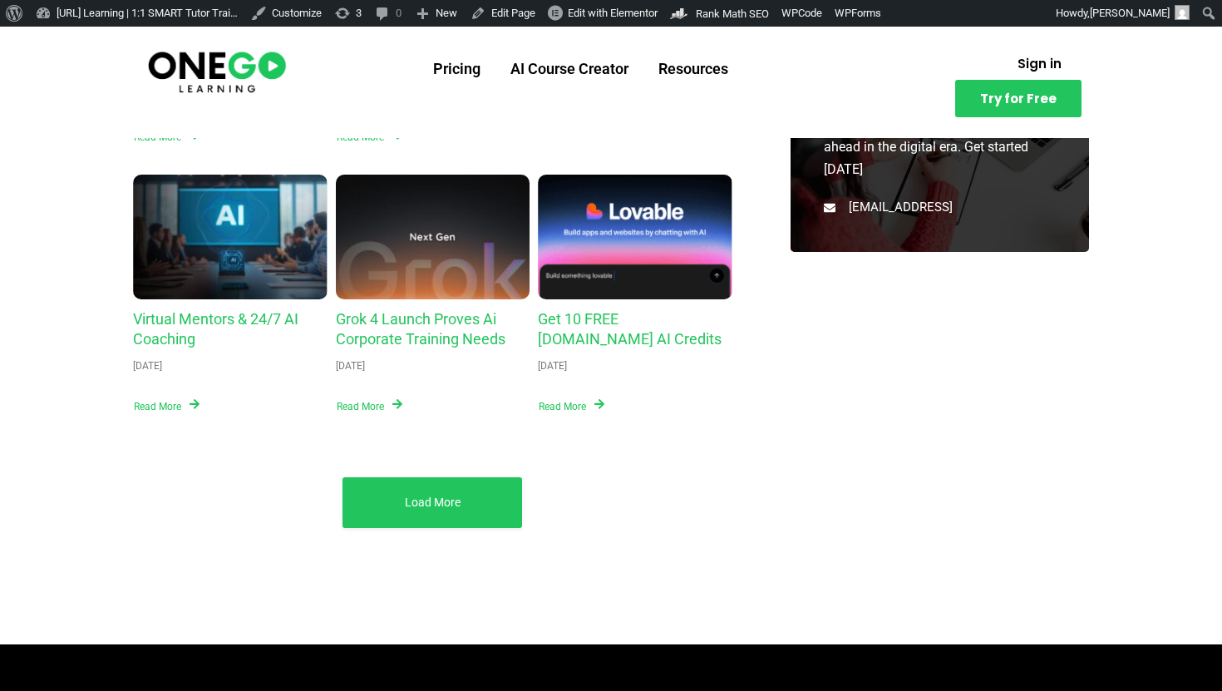
click at [452, 485] on div "Load More" at bounding box center [433, 502] width 180 height 51
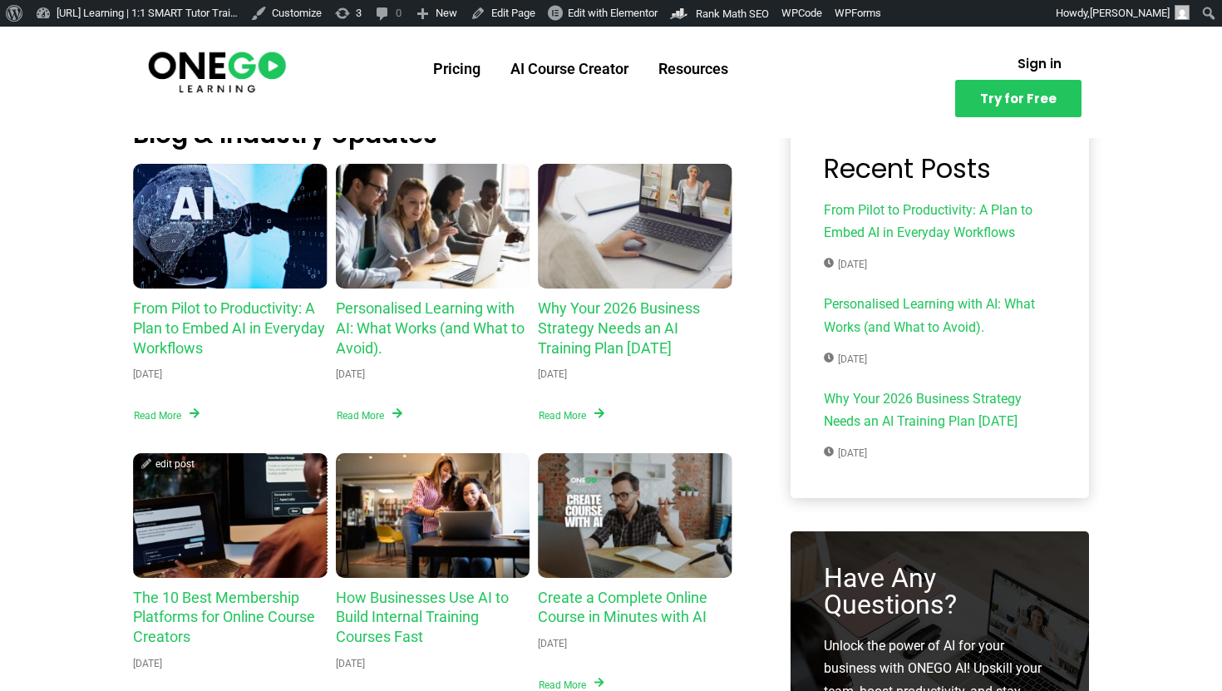
click at [283, 556] on div "The 10 Best Membership Platforms for Online Course Creators" at bounding box center [230, 515] width 195 height 125
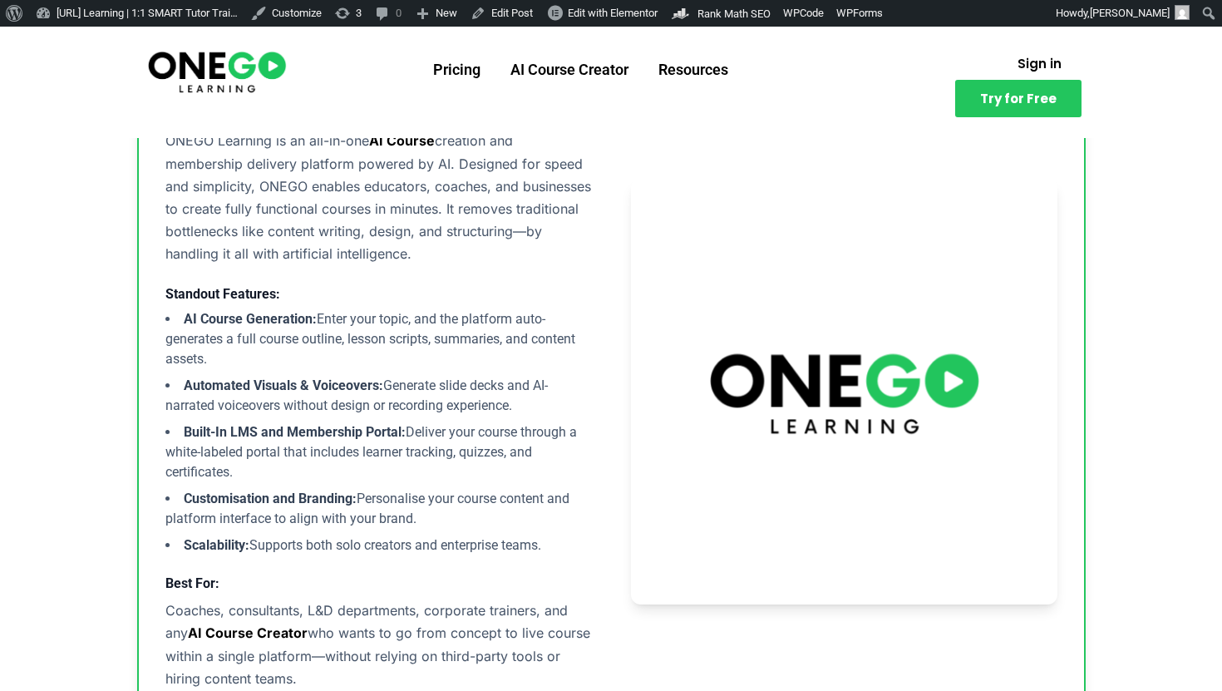
scroll to position [944, 0]
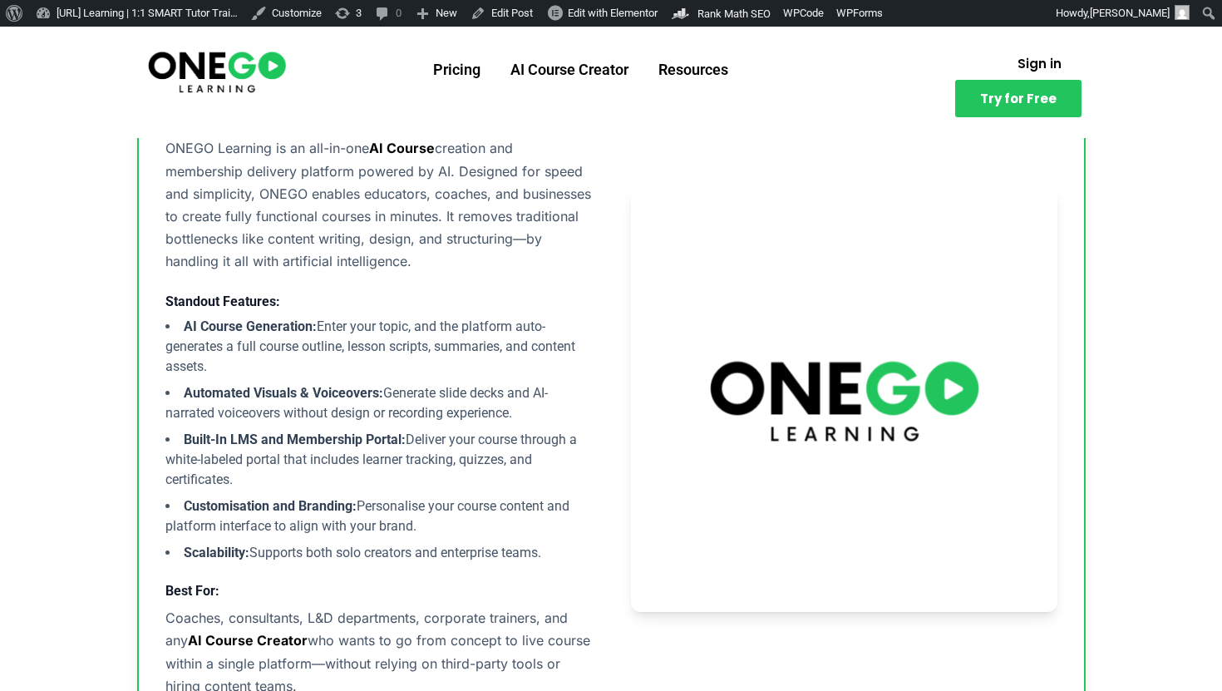
click at [254, 244] on p "ONEGO Learning is an all-in-one AI Course creation and membership delivery plat…" at bounding box center [378, 205] width 427 height 136
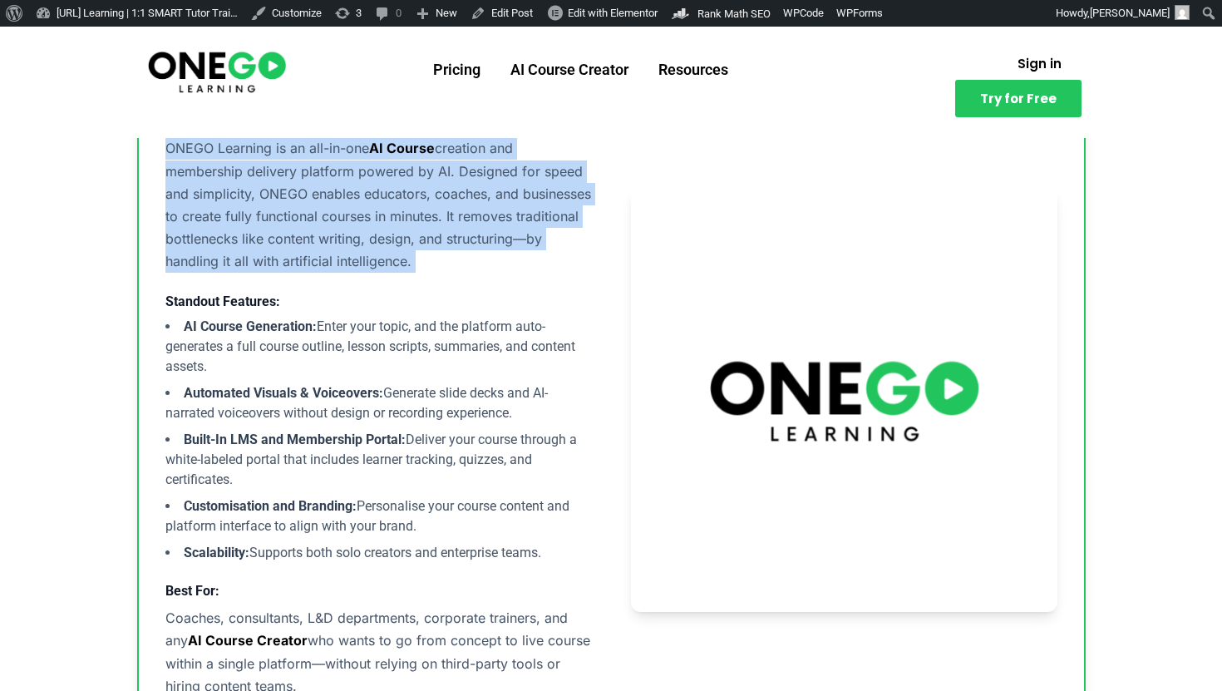
click at [254, 244] on p "ONEGO Learning is an all-in-one AI Course creation and membership delivery plat…" at bounding box center [378, 205] width 427 height 136
copy div "ONEGO Learning is an all-in-one AI Course creation and membership delivery plat…"
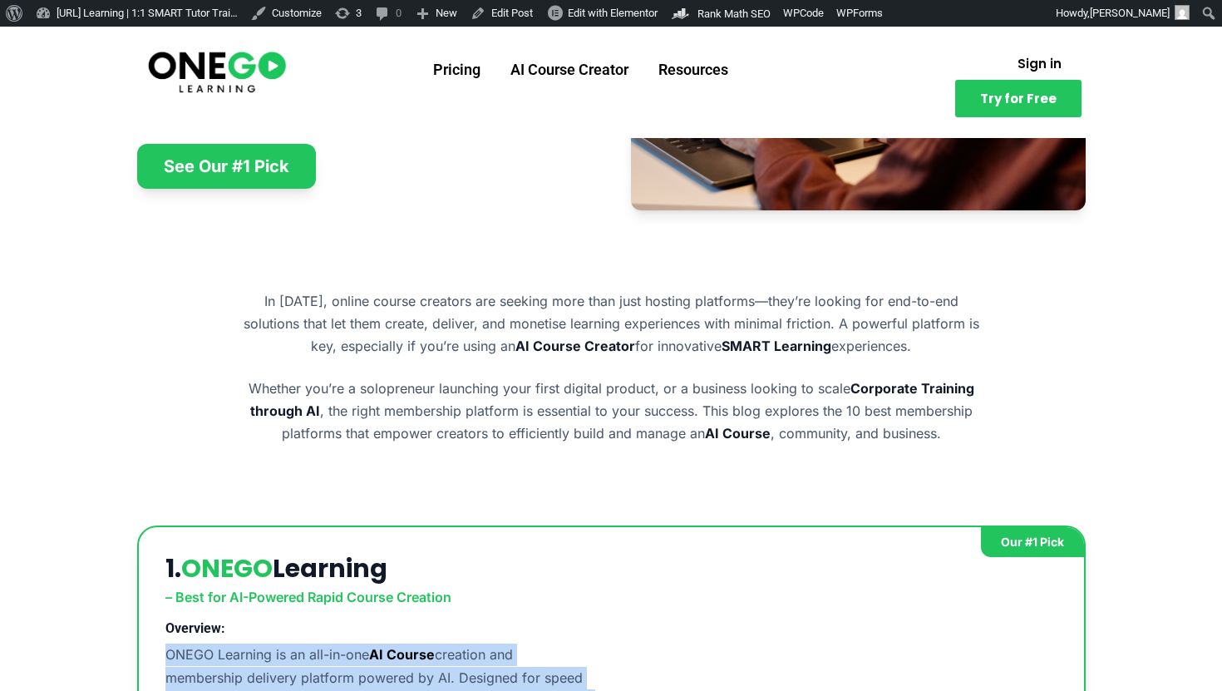
scroll to position [428, 0]
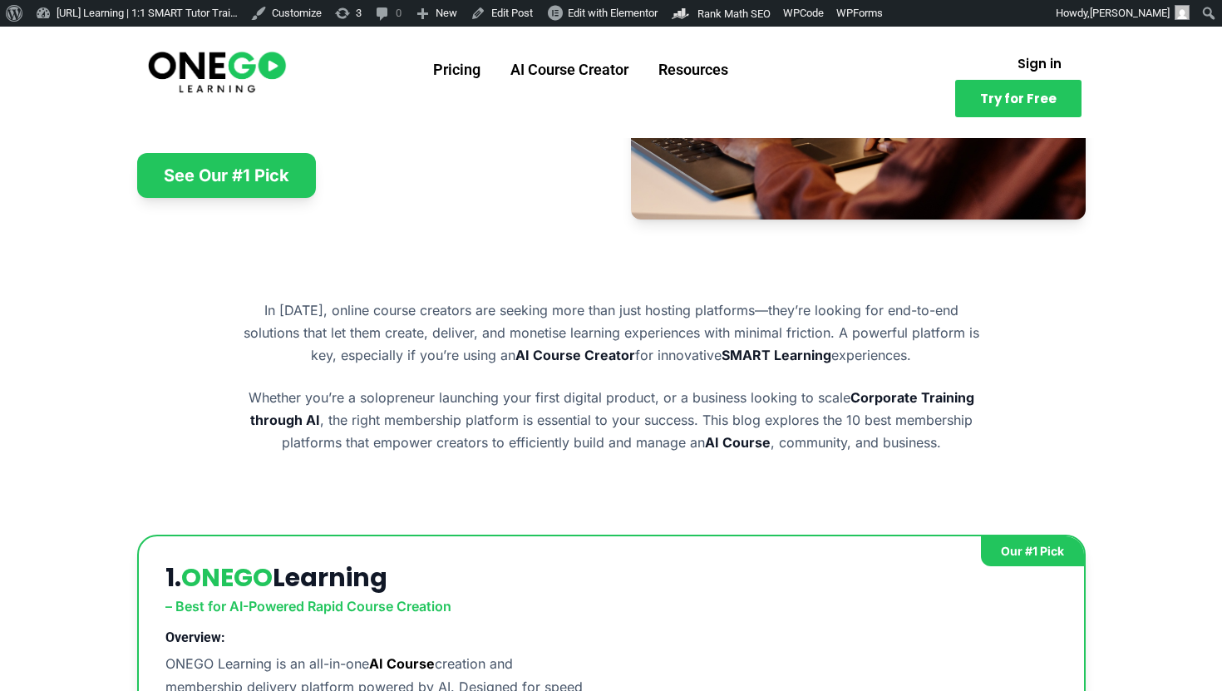
click at [396, 348] on p "In 2025, online course creators are seeking more than just hosting platforms—th…" at bounding box center [611, 333] width 745 height 68
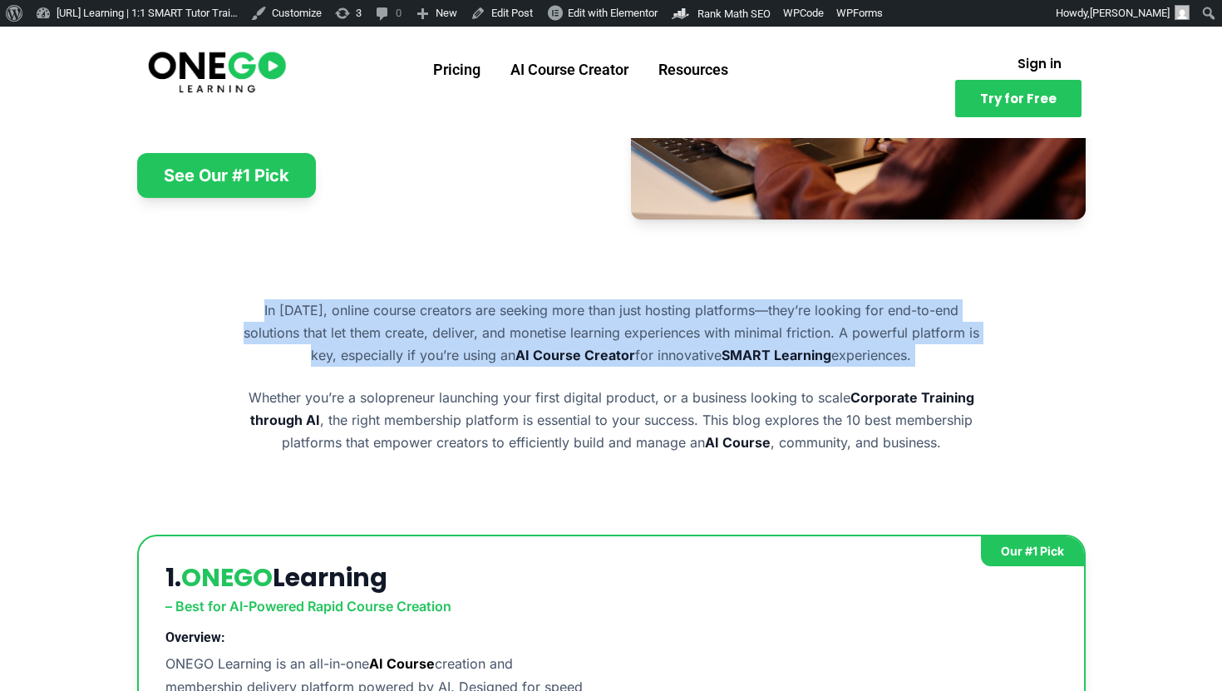
click at [396, 348] on p "In 2025, online course creators are seeking more than just hosting platforms—th…" at bounding box center [611, 333] width 745 height 68
copy div "In 2025, online course creators are seeking more than just hosting platforms—th…"
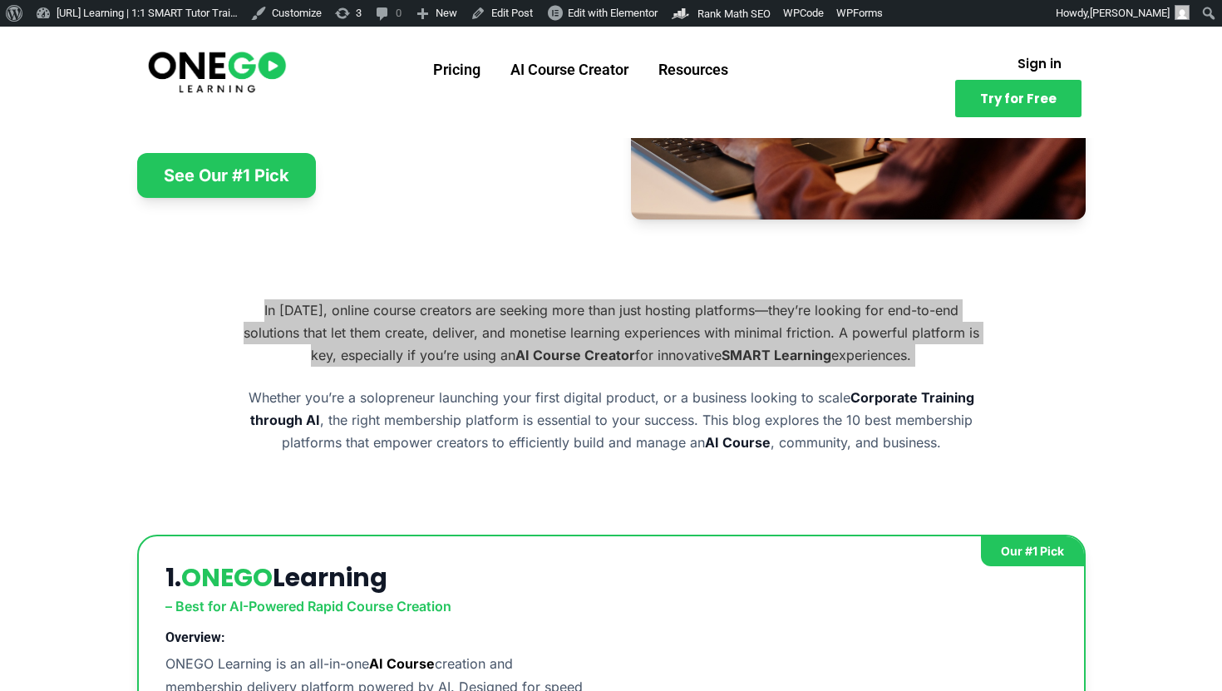
scroll to position [0, 0]
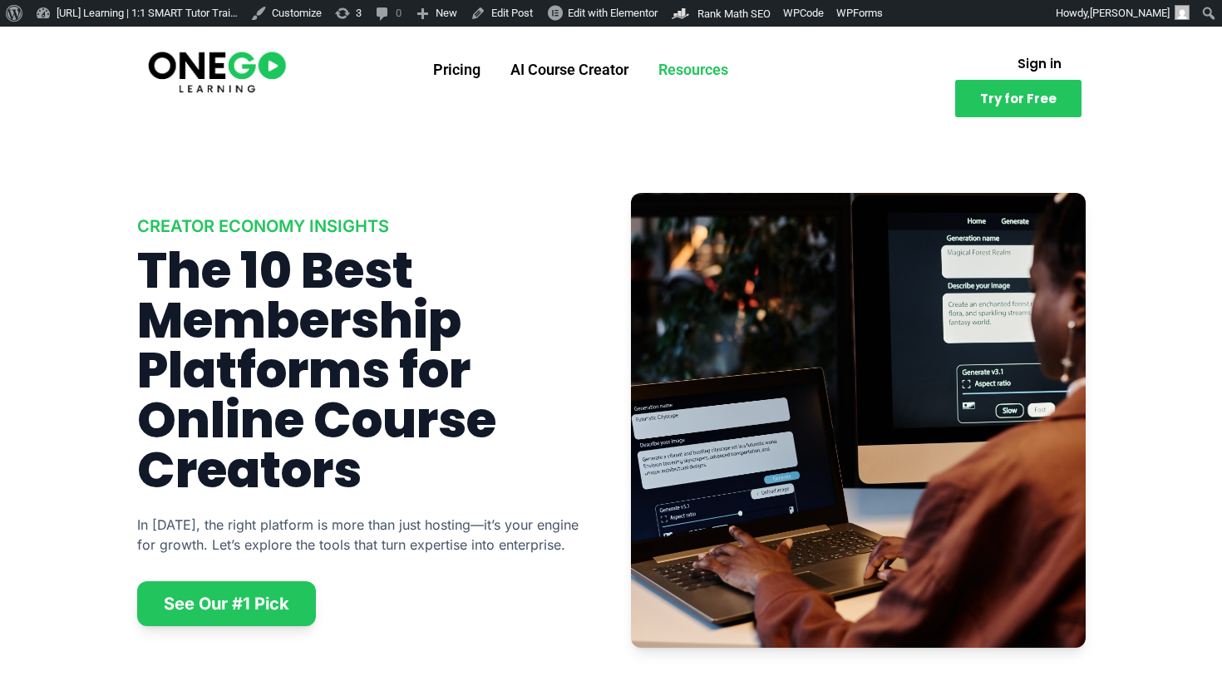
click at [671, 62] on link "Resources" at bounding box center [694, 68] width 100 height 43
